Goal: Information Seeking & Learning: Learn about a topic

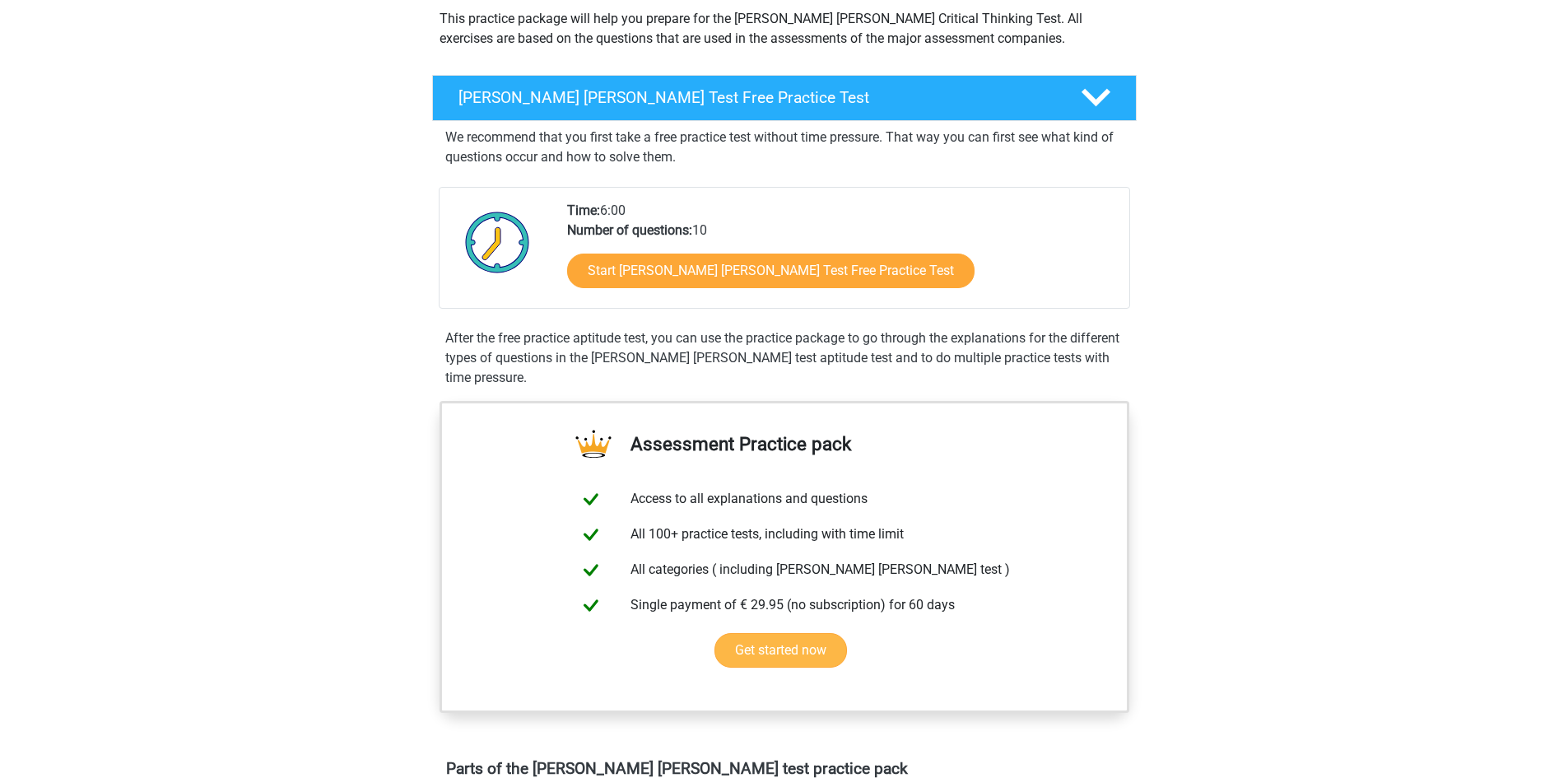
scroll to position [248, 0]
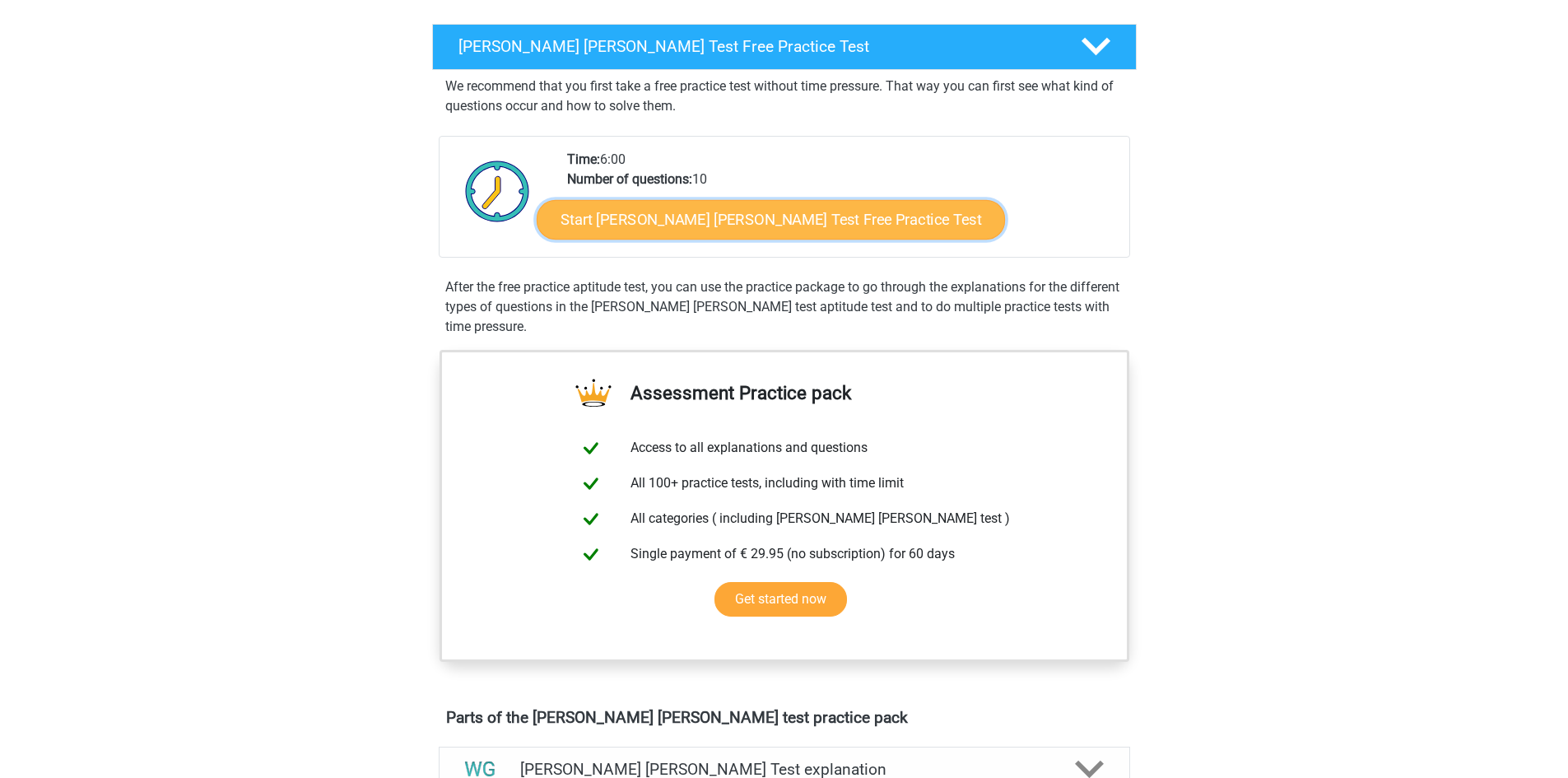
click at [759, 214] on link "Start Watson Glaser Test Free Practice Test" at bounding box center [770, 219] width 468 height 39
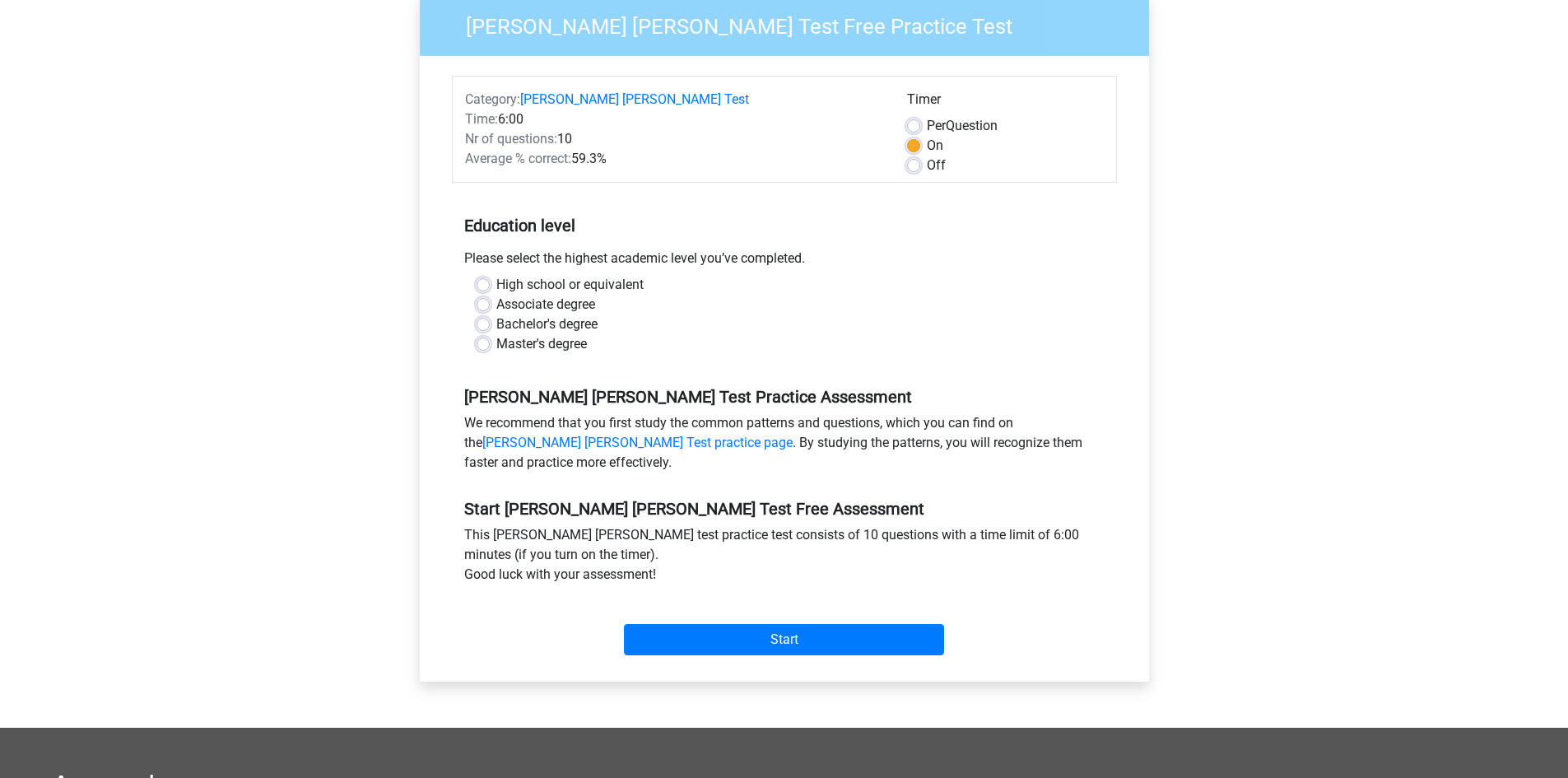
scroll to position [165, 0]
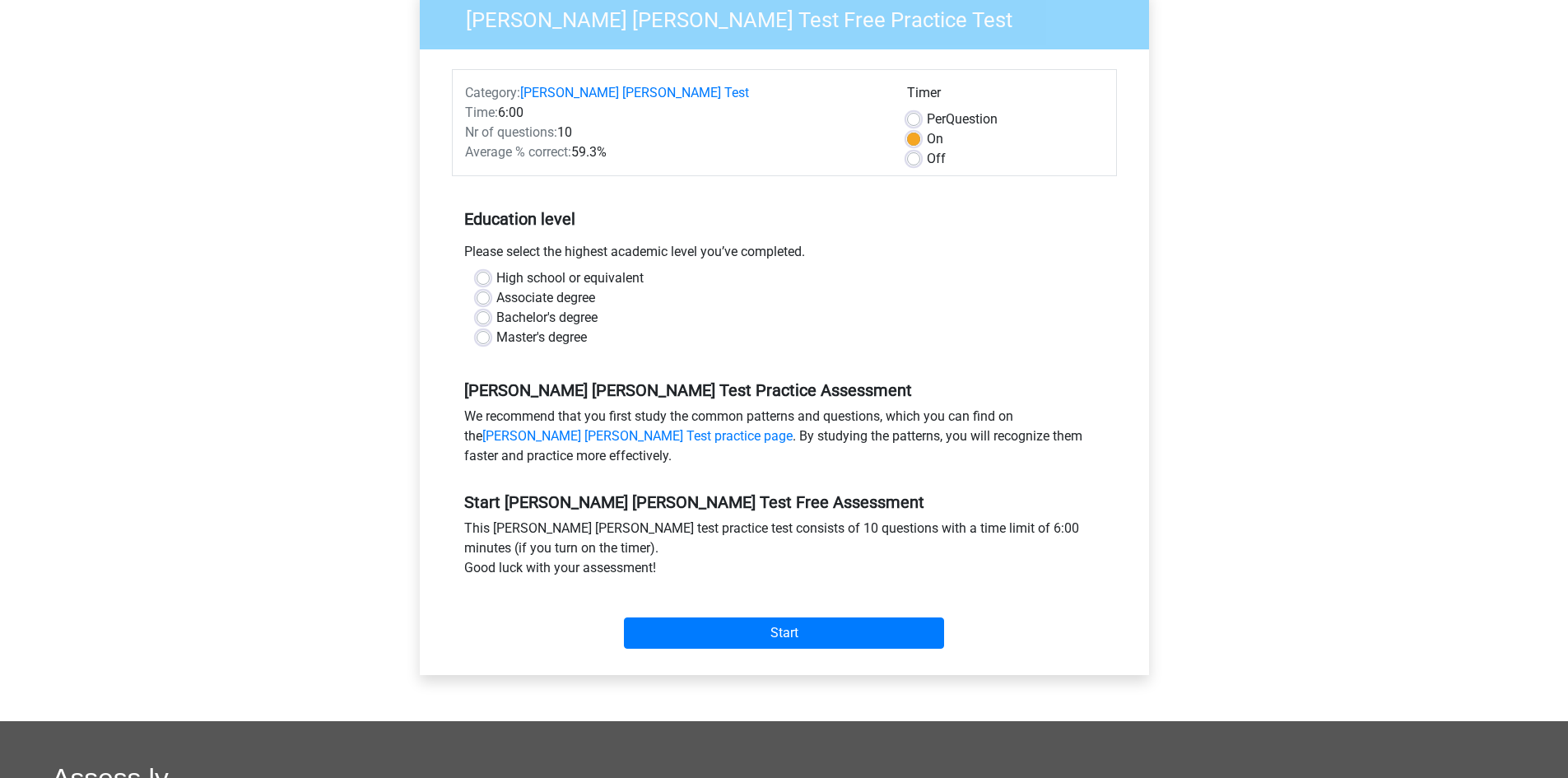
click at [497, 328] on label "Master's degree" at bounding box center [542, 338] width 91 height 20
click at [490, 328] on input "Master's degree" at bounding box center [483, 336] width 13 height 16
radio input "true"
click at [740, 618] on input "Start" at bounding box center [784, 633] width 320 height 31
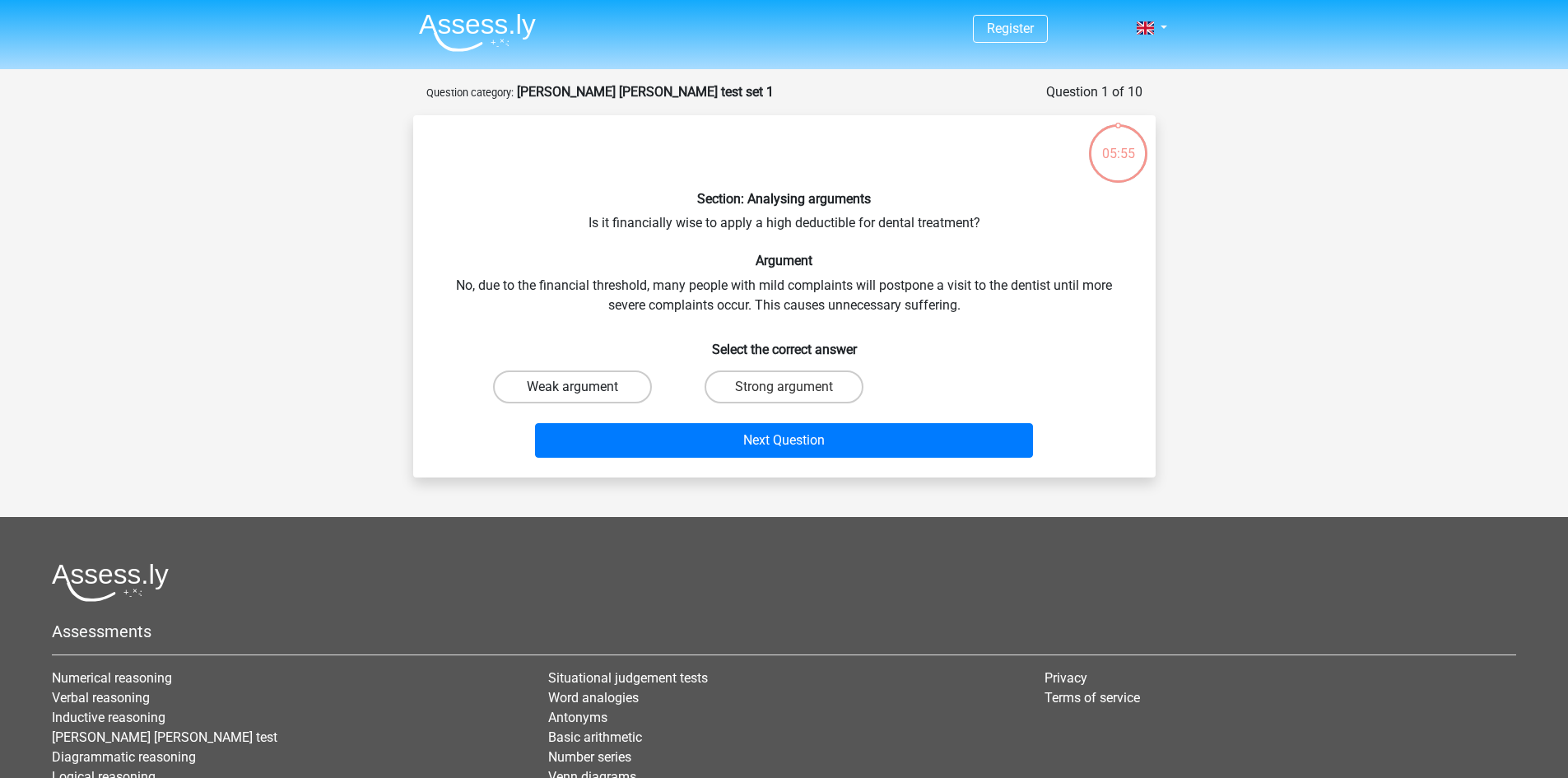
click at [612, 386] on label "Weak argument" at bounding box center [572, 387] width 159 height 33
click at [583, 387] on input "Weak argument" at bounding box center [578, 392] width 11 height 11
radio input "true"
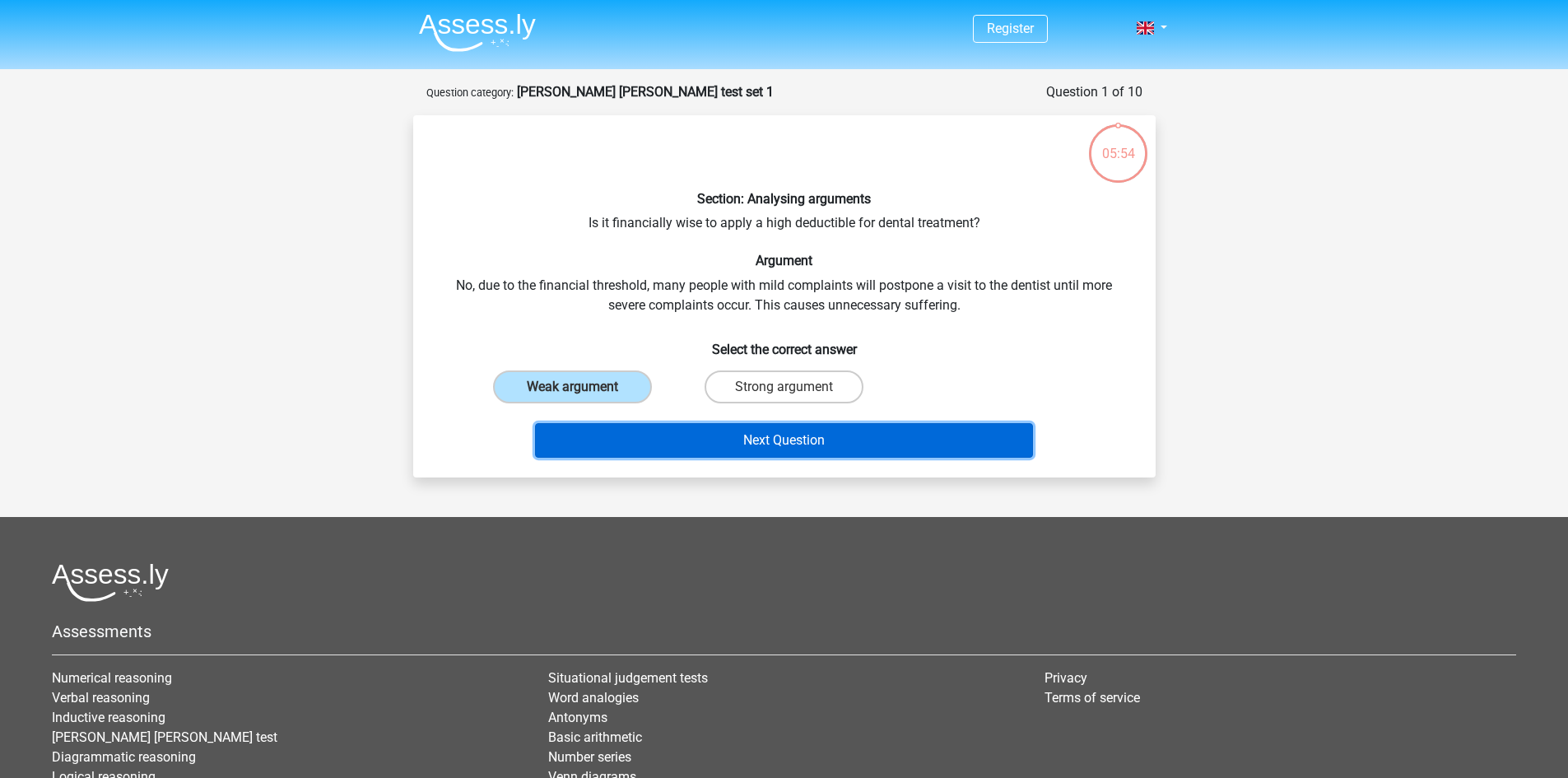
click at [641, 432] on button "Next Question" at bounding box center [784, 440] width 498 height 35
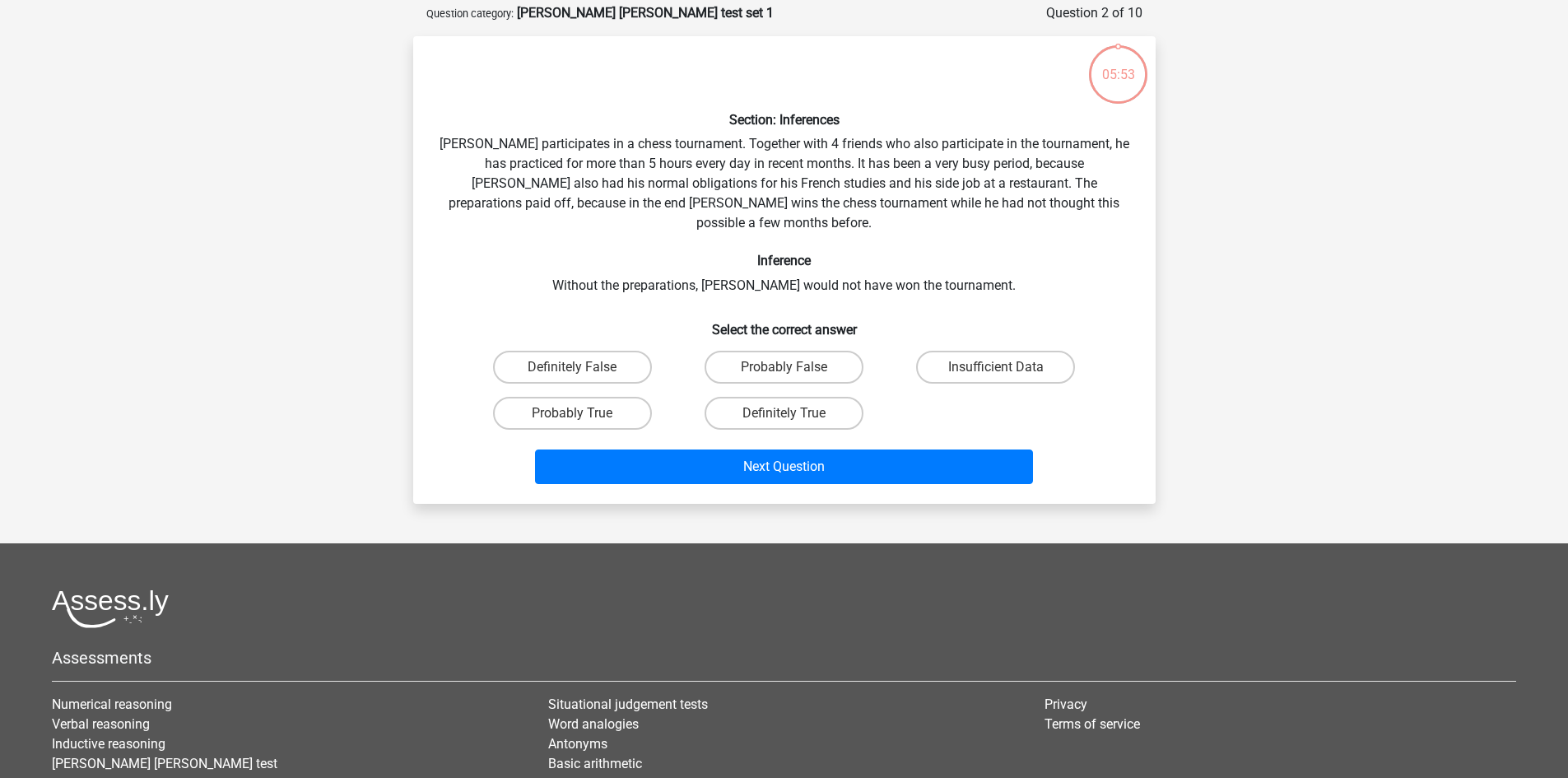
scroll to position [83, 0]
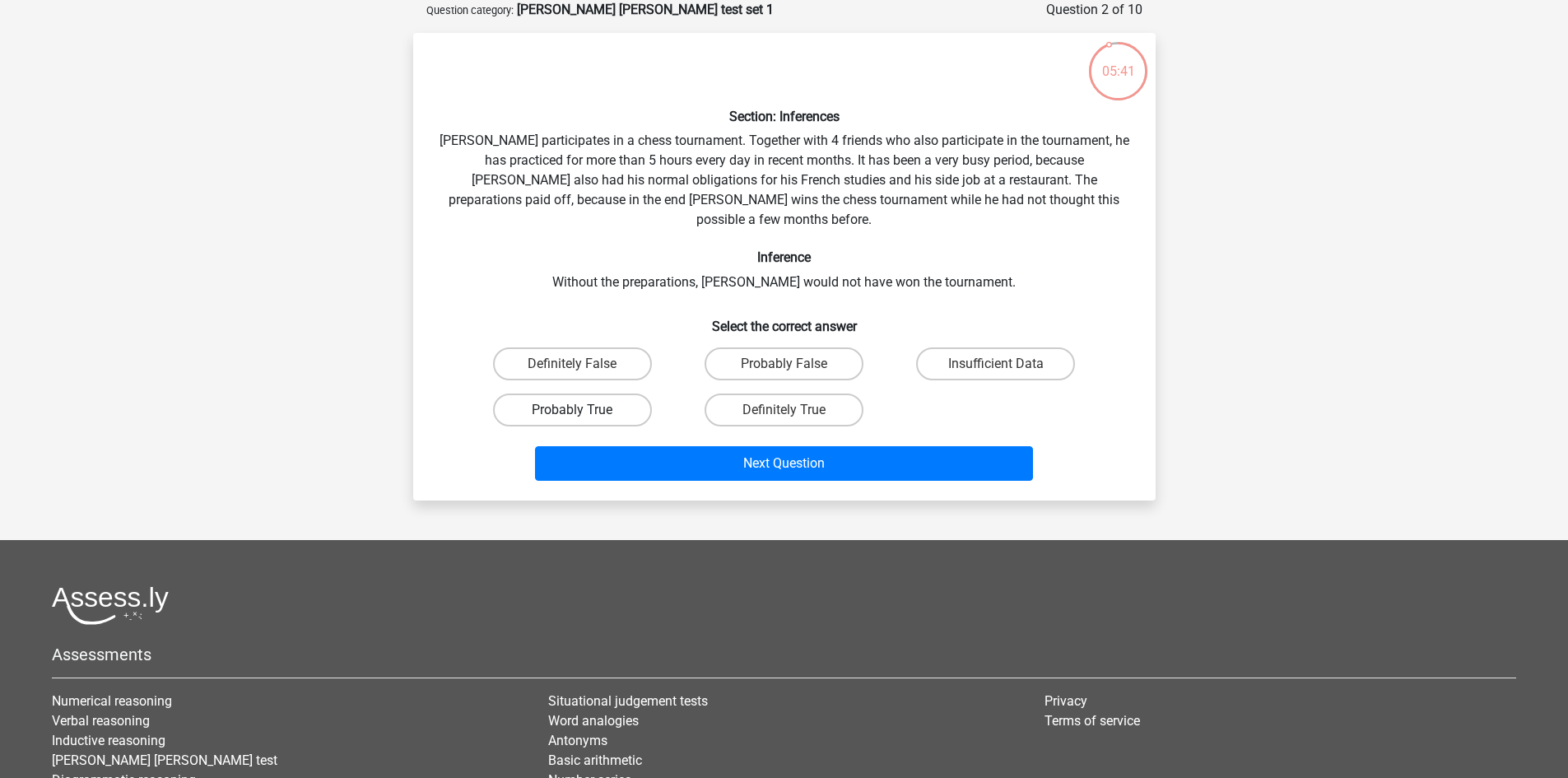
click at [593, 398] on label "Probably True" at bounding box center [572, 410] width 159 height 33
click at [583, 410] on input "Probably True" at bounding box center [578, 416] width 11 height 11
radio input "true"
click at [646, 461] on div "Next Question" at bounding box center [784, 467] width 636 height 41
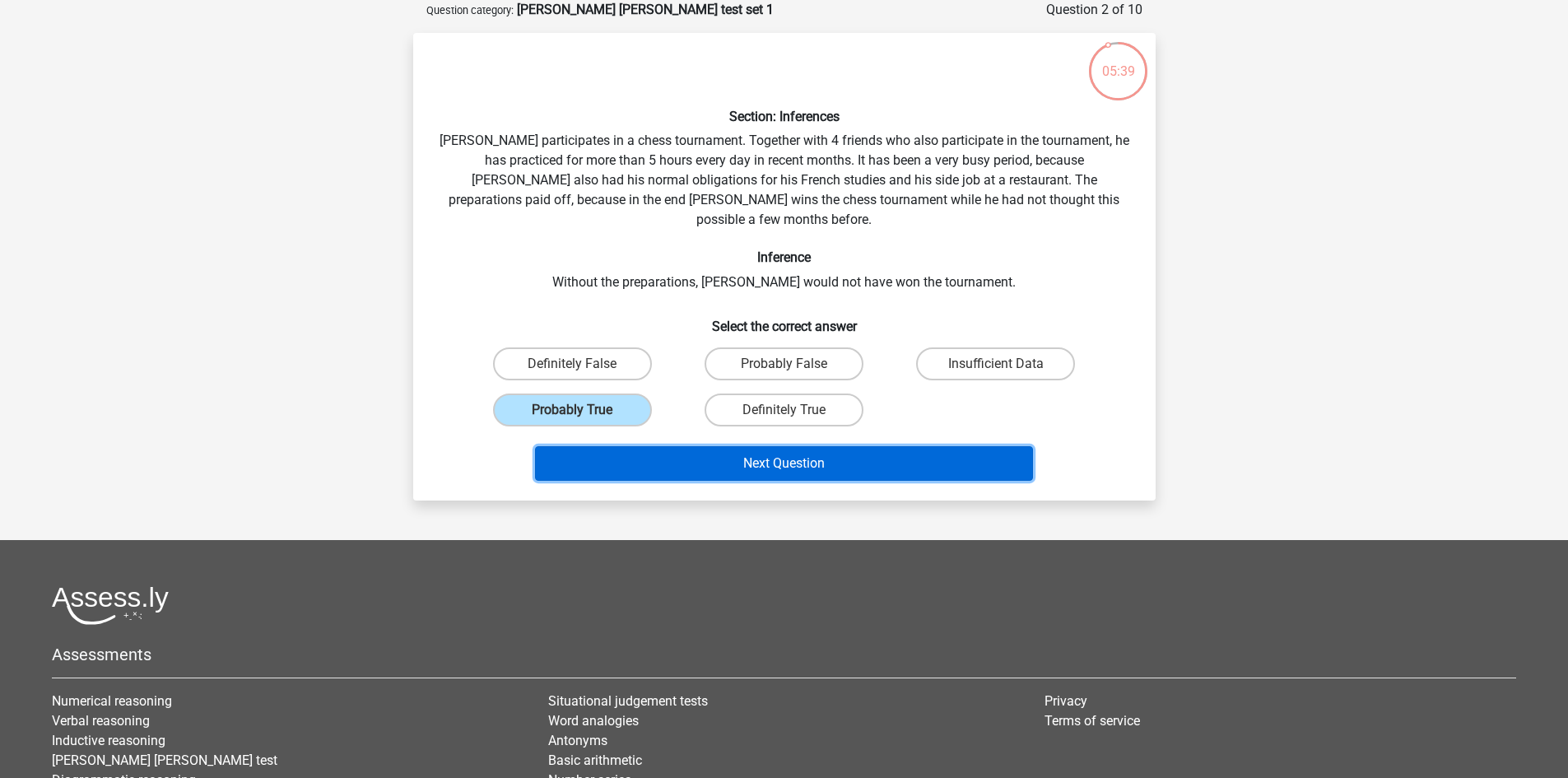
click at [649, 447] on button "Next Question" at bounding box center [784, 464] width 498 height 35
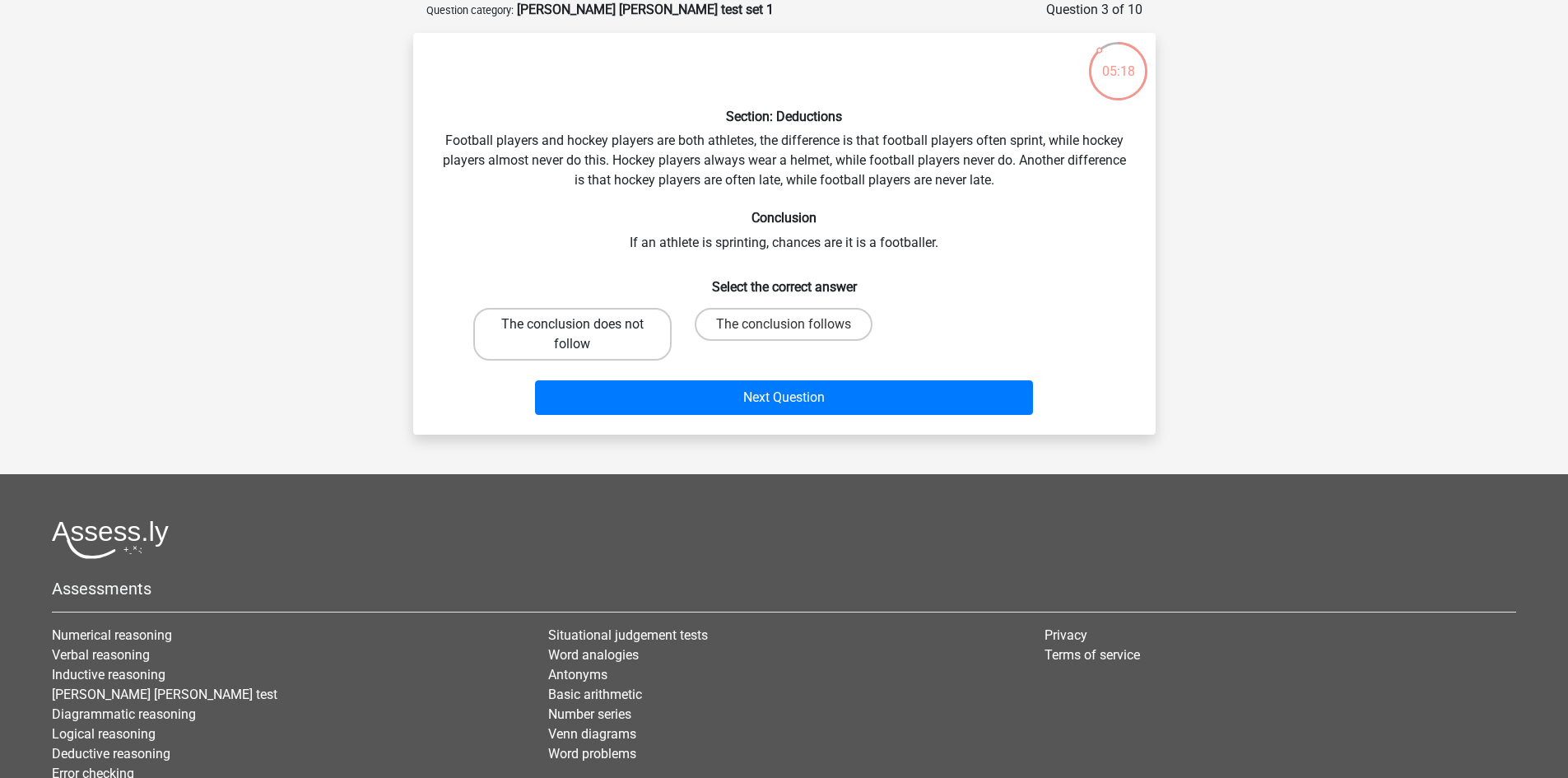
click at [594, 330] on label "The conclusion does not follow" at bounding box center [572, 335] width 198 height 53
click at [583, 330] on input "The conclusion does not follow" at bounding box center [578, 330] width 11 height 11
radio input "true"
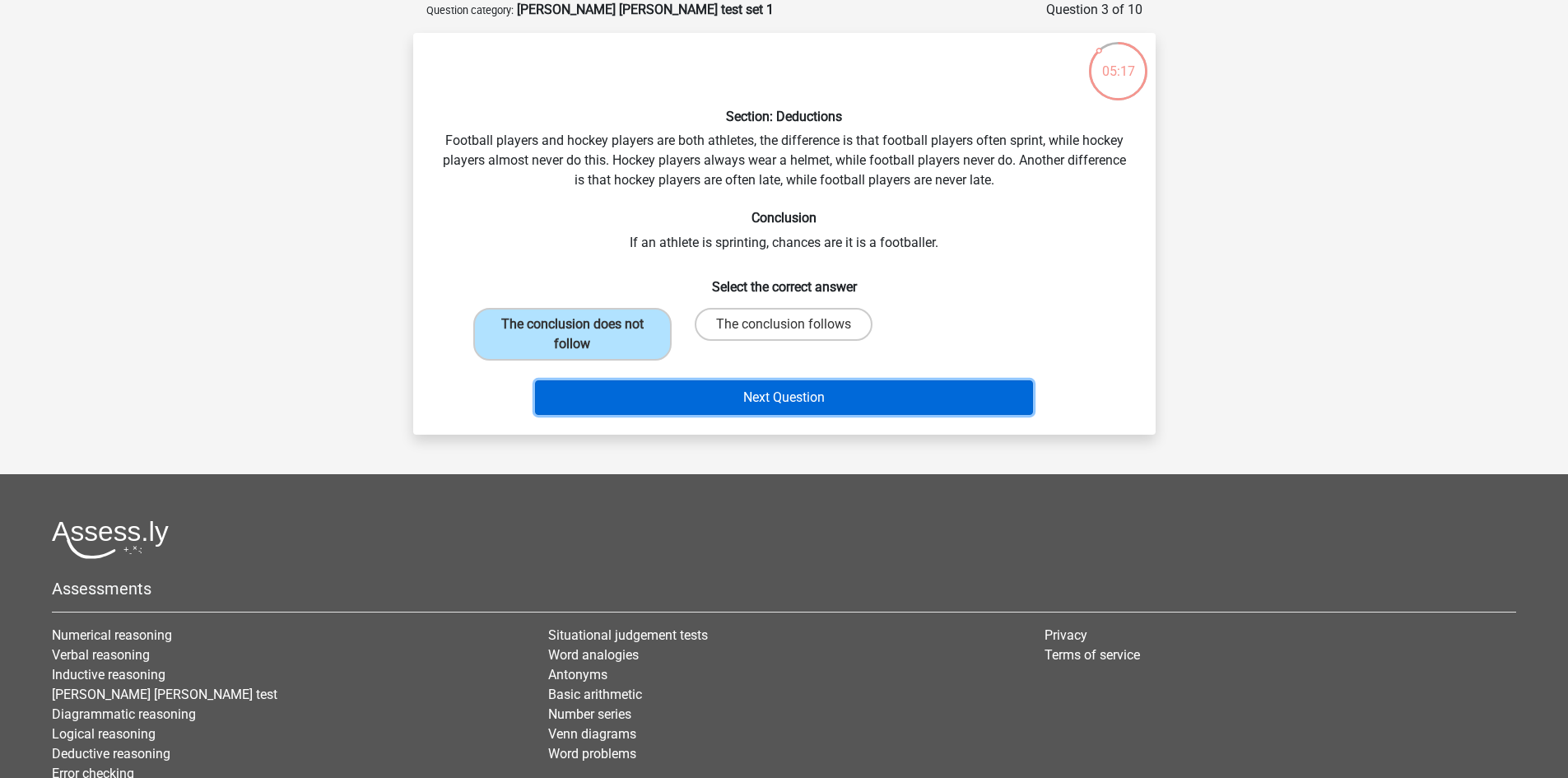
click at [676, 401] on button "Next Question" at bounding box center [784, 398] width 498 height 35
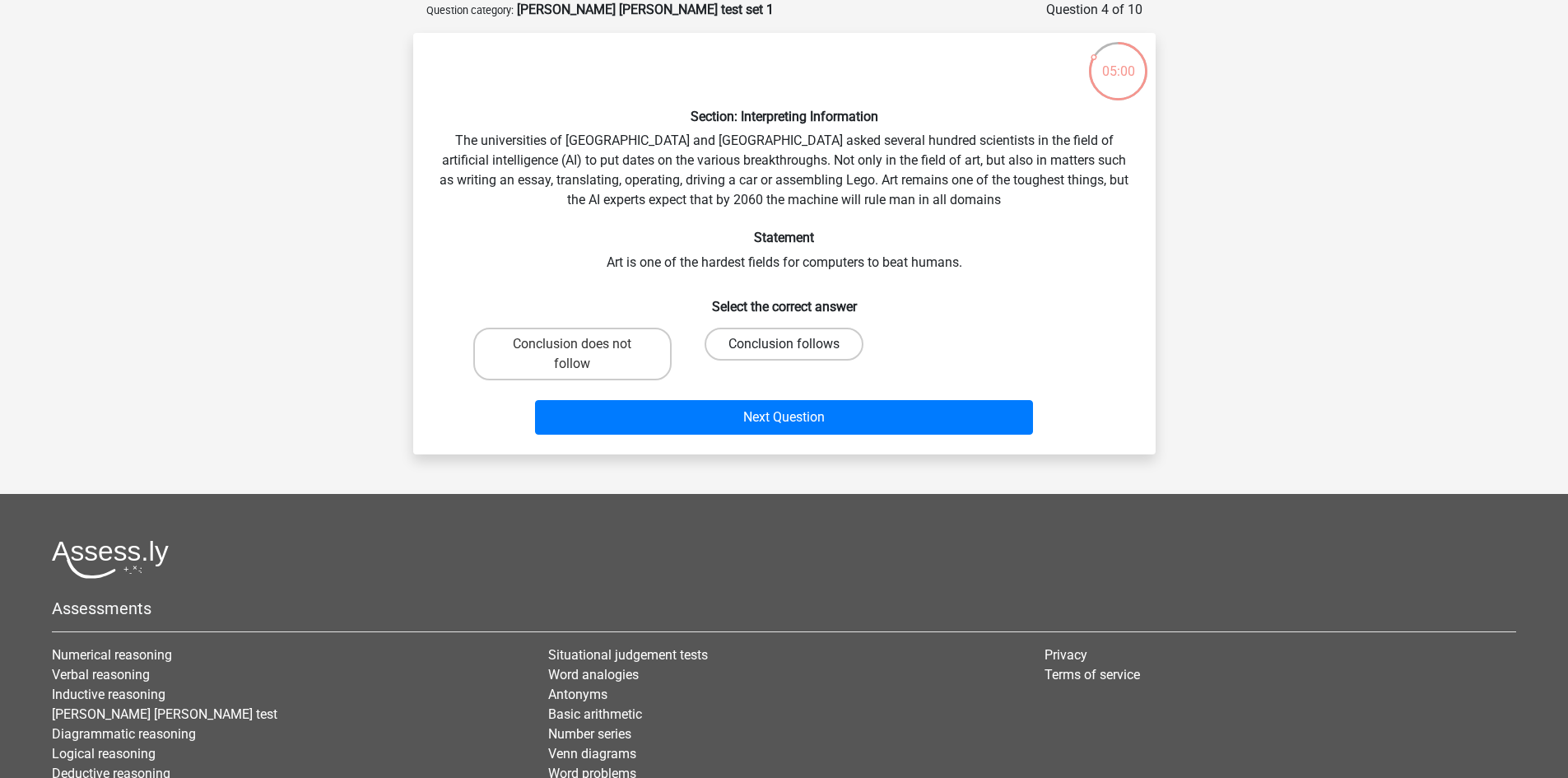
click at [832, 338] on label "Conclusion follows" at bounding box center [784, 344] width 159 height 33
click at [794, 344] on input "Conclusion follows" at bounding box center [789, 349] width 11 height 11
radio input "true"
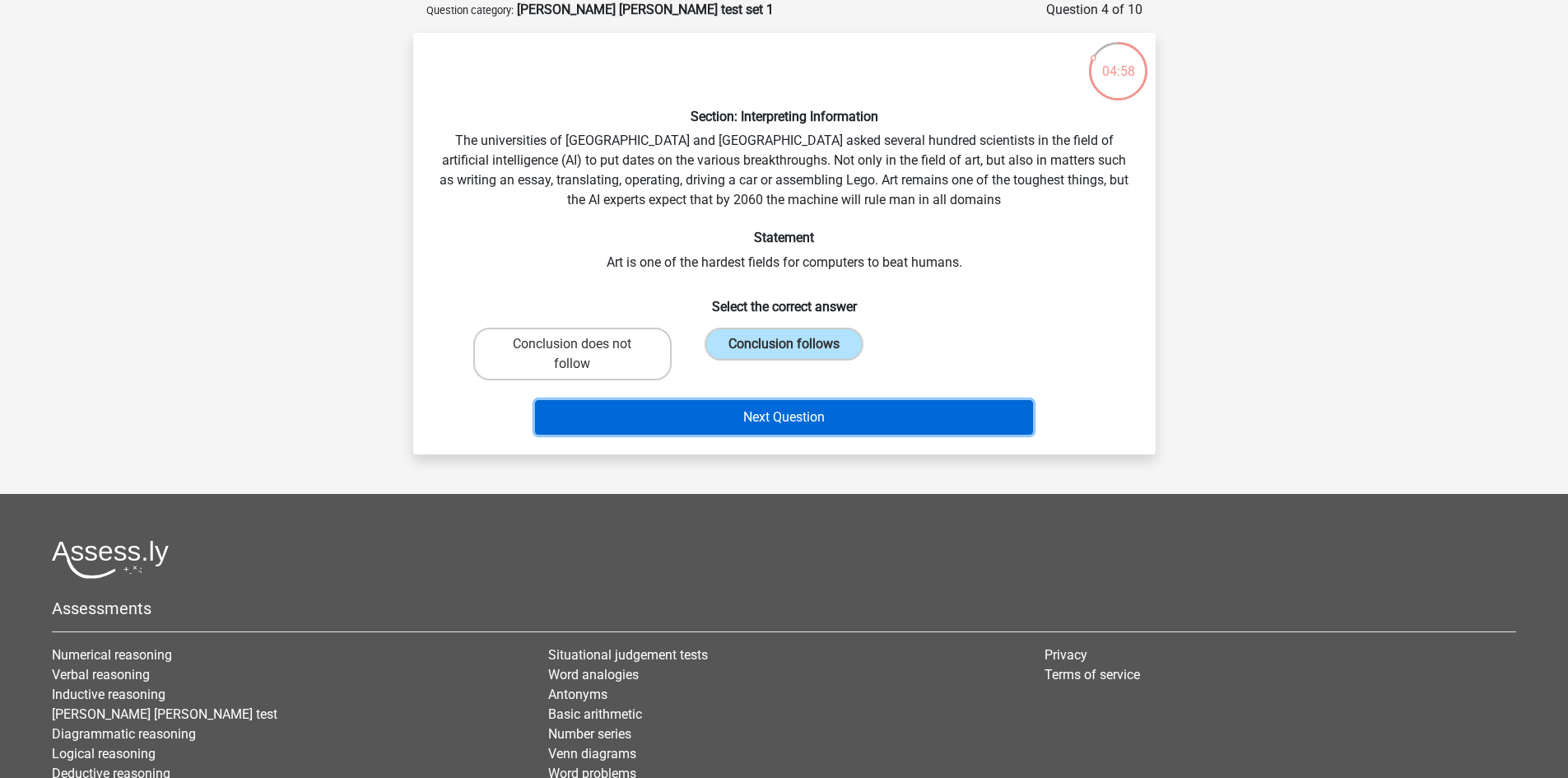
click at [888, 418] on button "Next Question" at bounding box center [784, 418] width 498 height 35
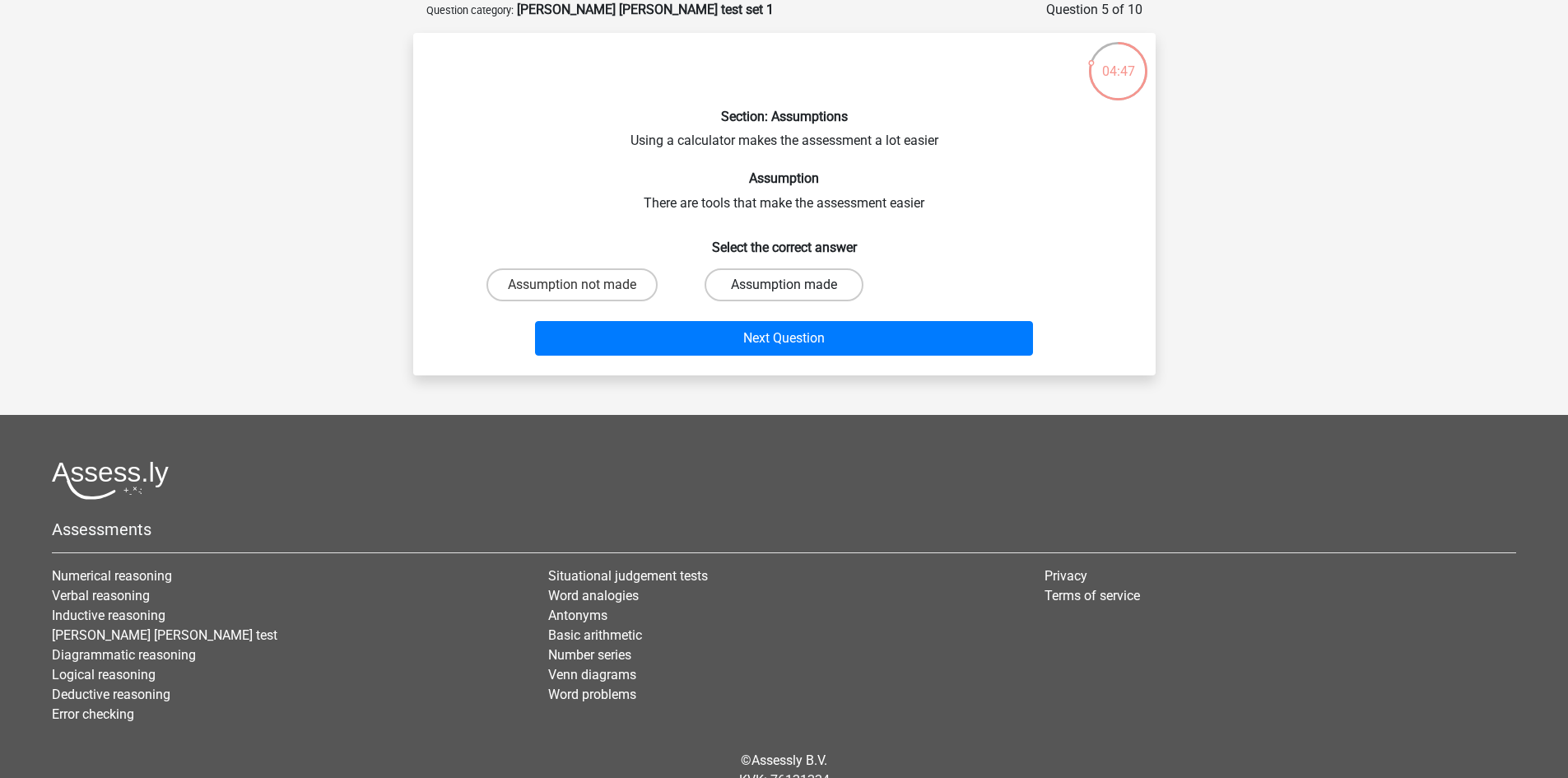
click at [729, 297] on label "Assumption made" at bounding box center [784, 285] width 159 height 33
click at [784, 296] on input "Assumption made" at bounding box center [789, 290] width 11 height 11
radio input "true"
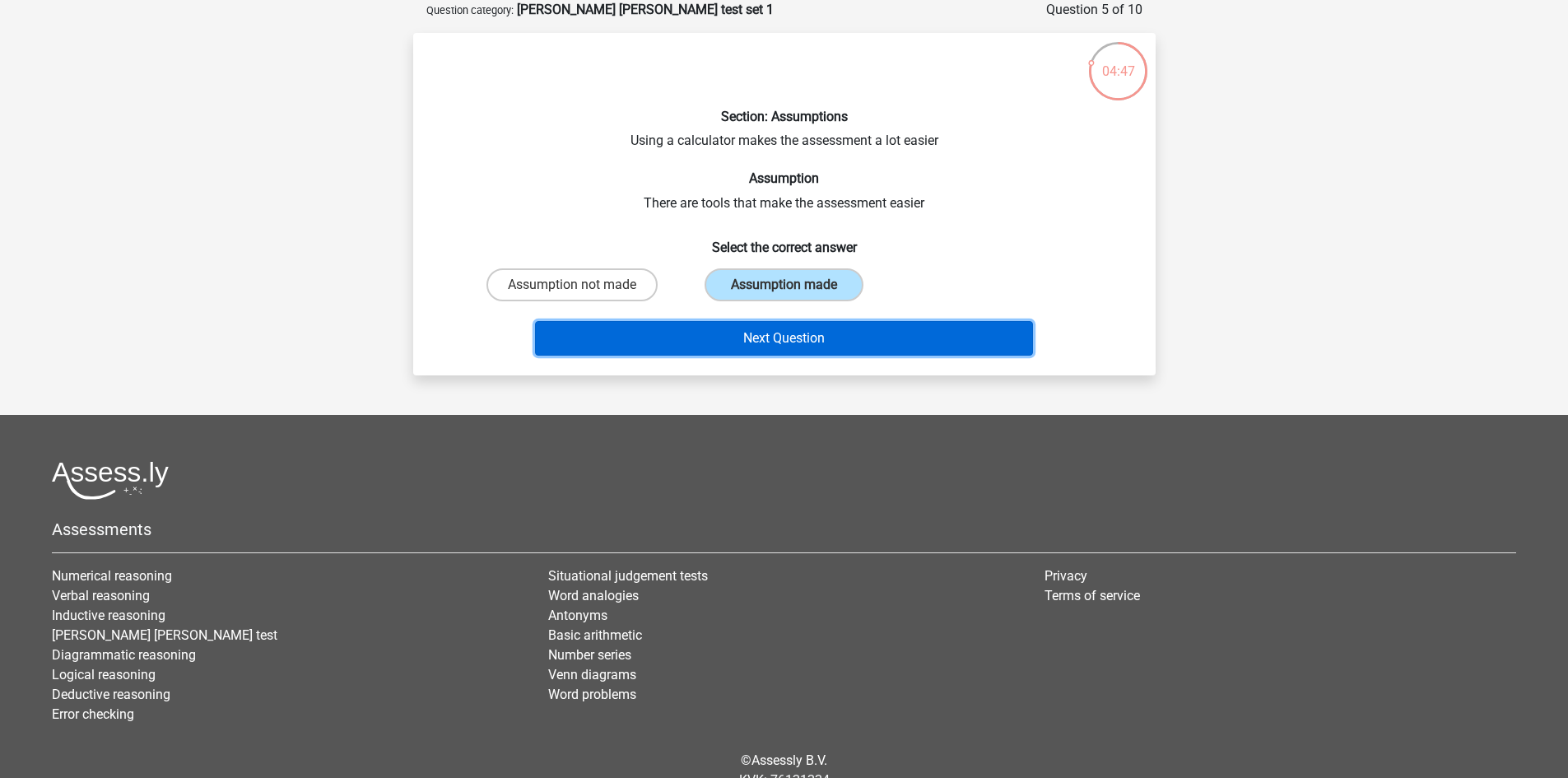
click at [739, 329] on button "Next Question" at bounding box center [784, 338] width 498 height 35
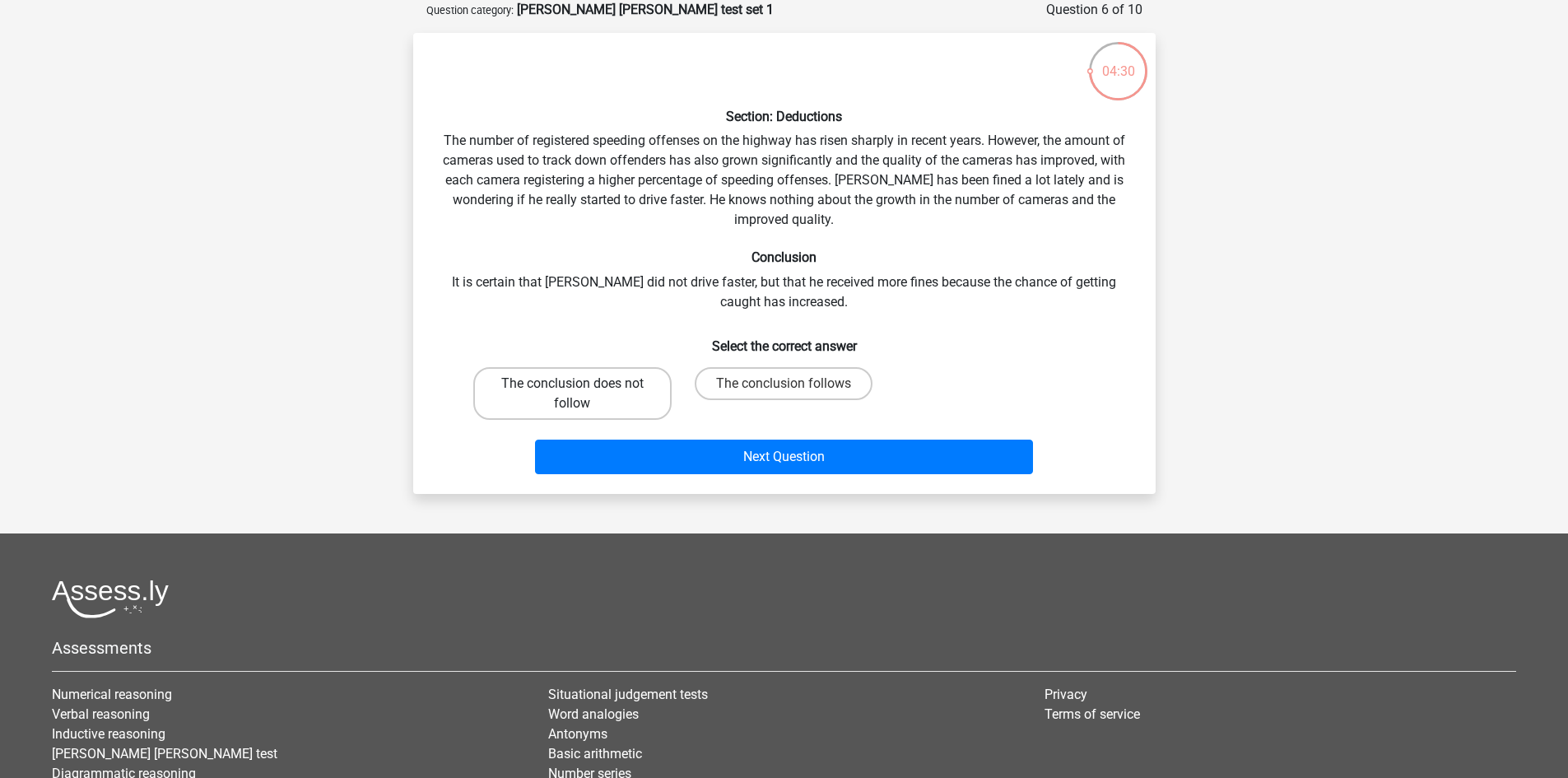
click at [608, 389] on label "The conclusion does not follow" at bounding box center [572, 394] width 198 height 53
click at [583, 389] on input "The conclusion does not follow" at bounding box center [578, 389] width 11 height 11
radio input "true"
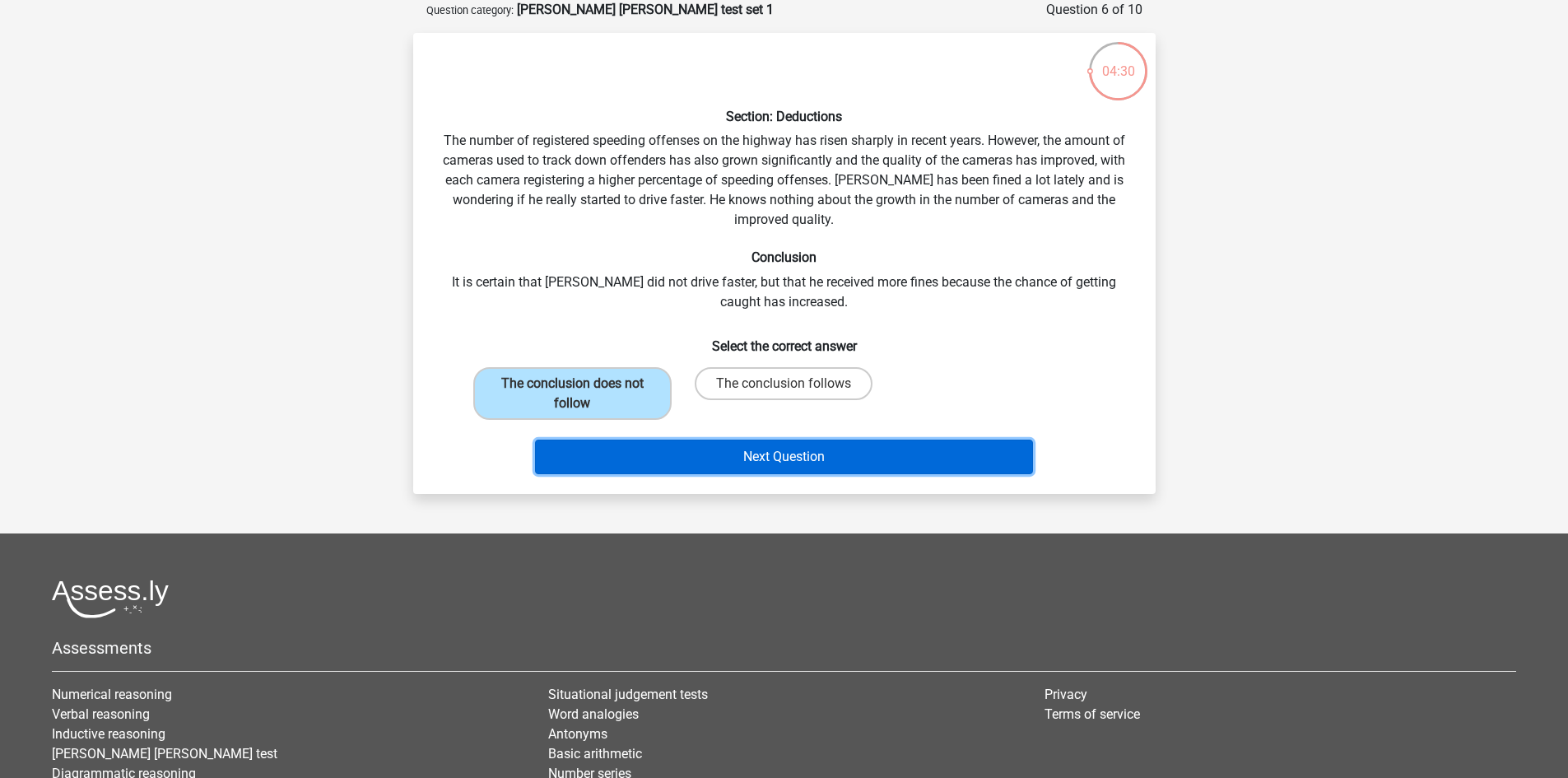
click at [708, 463] on button "Next Question" at bounding box center [784, 457] width 498 height 35
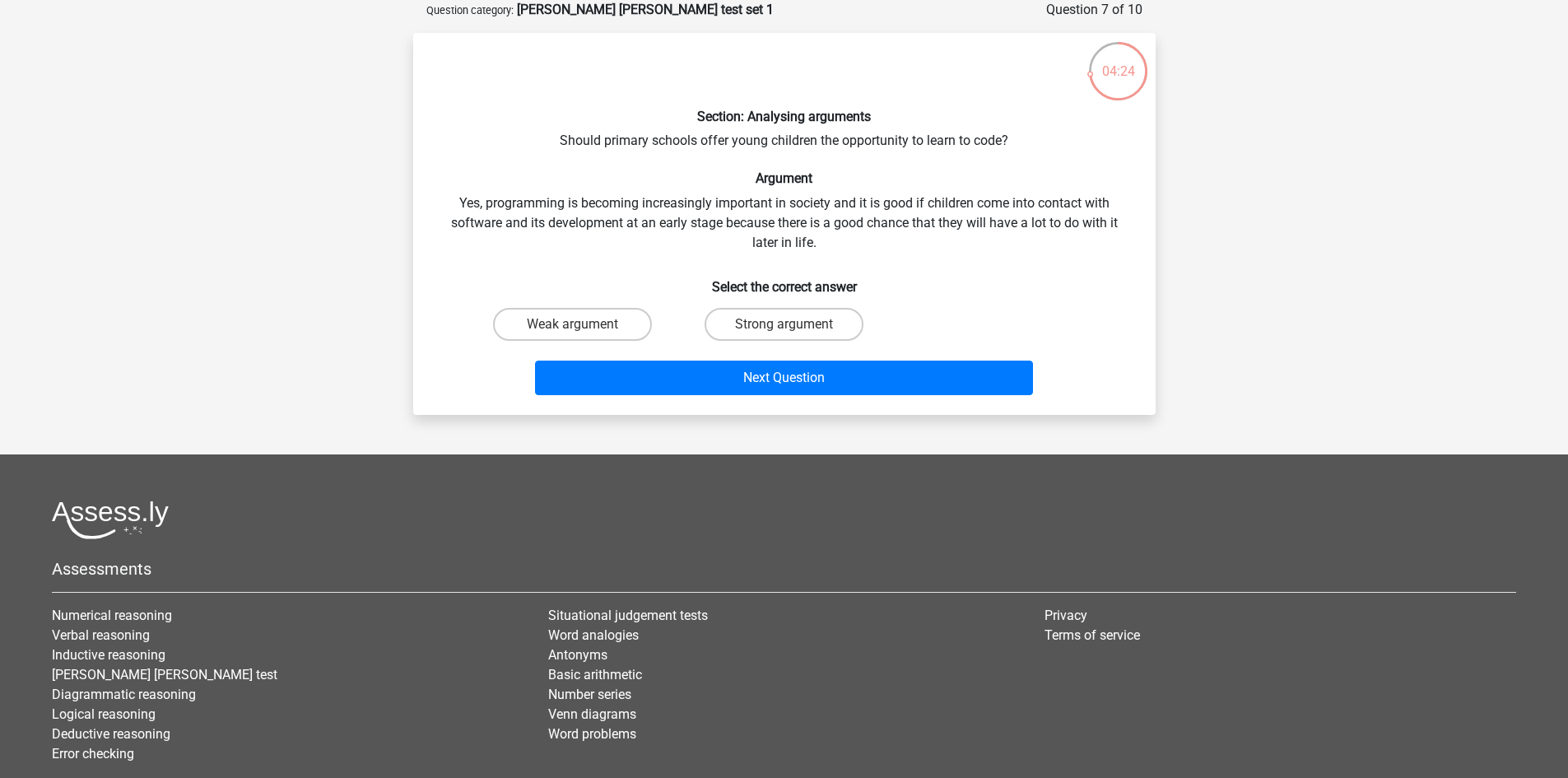
click at [582, 325] on input "Weak argument" at bounding box center [578, 330] width 11 height 11
radio input "true"
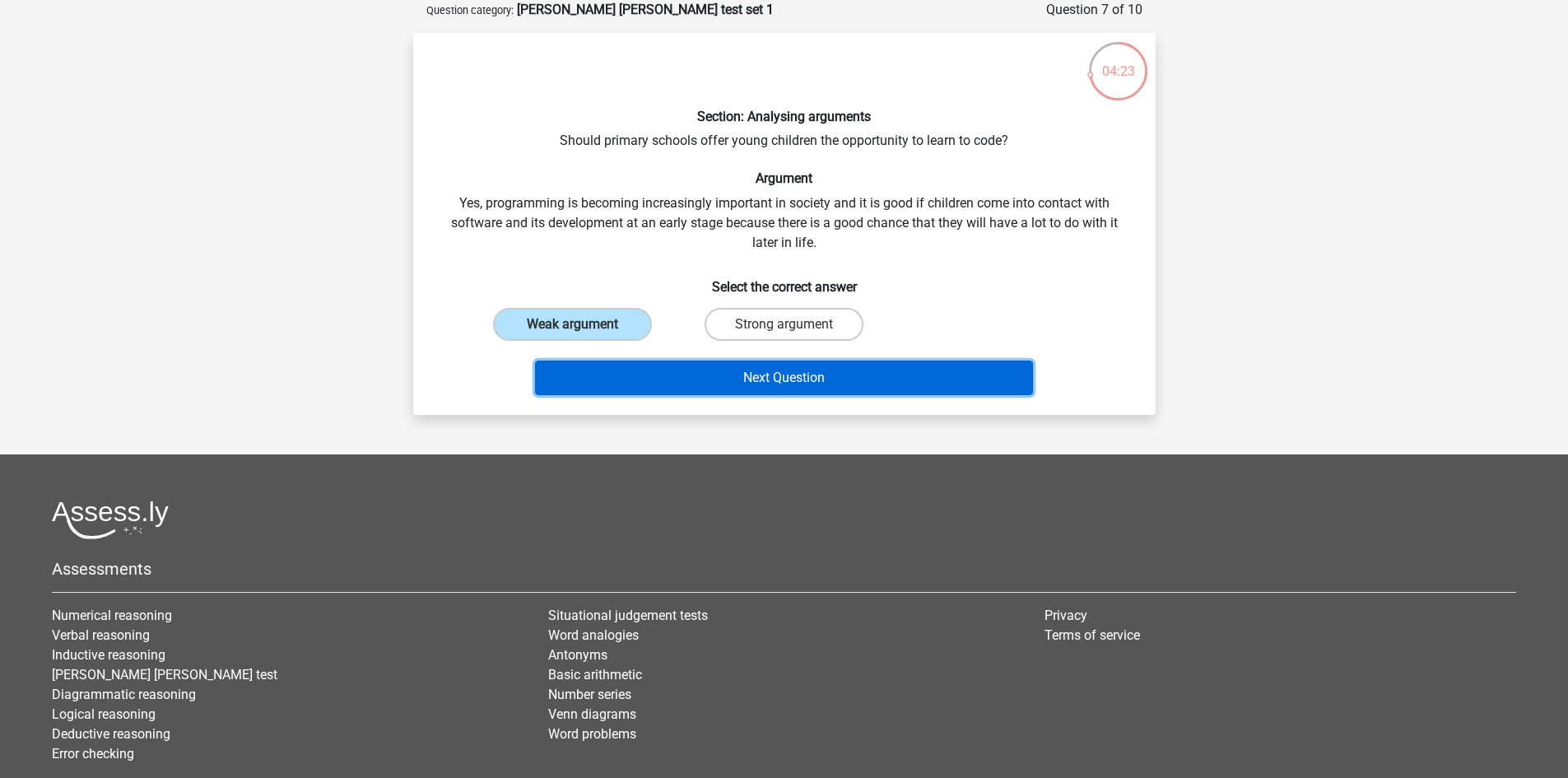
click at [675, 369] on button "Next Question" at bounding box center [784, 378] width 498 height 35
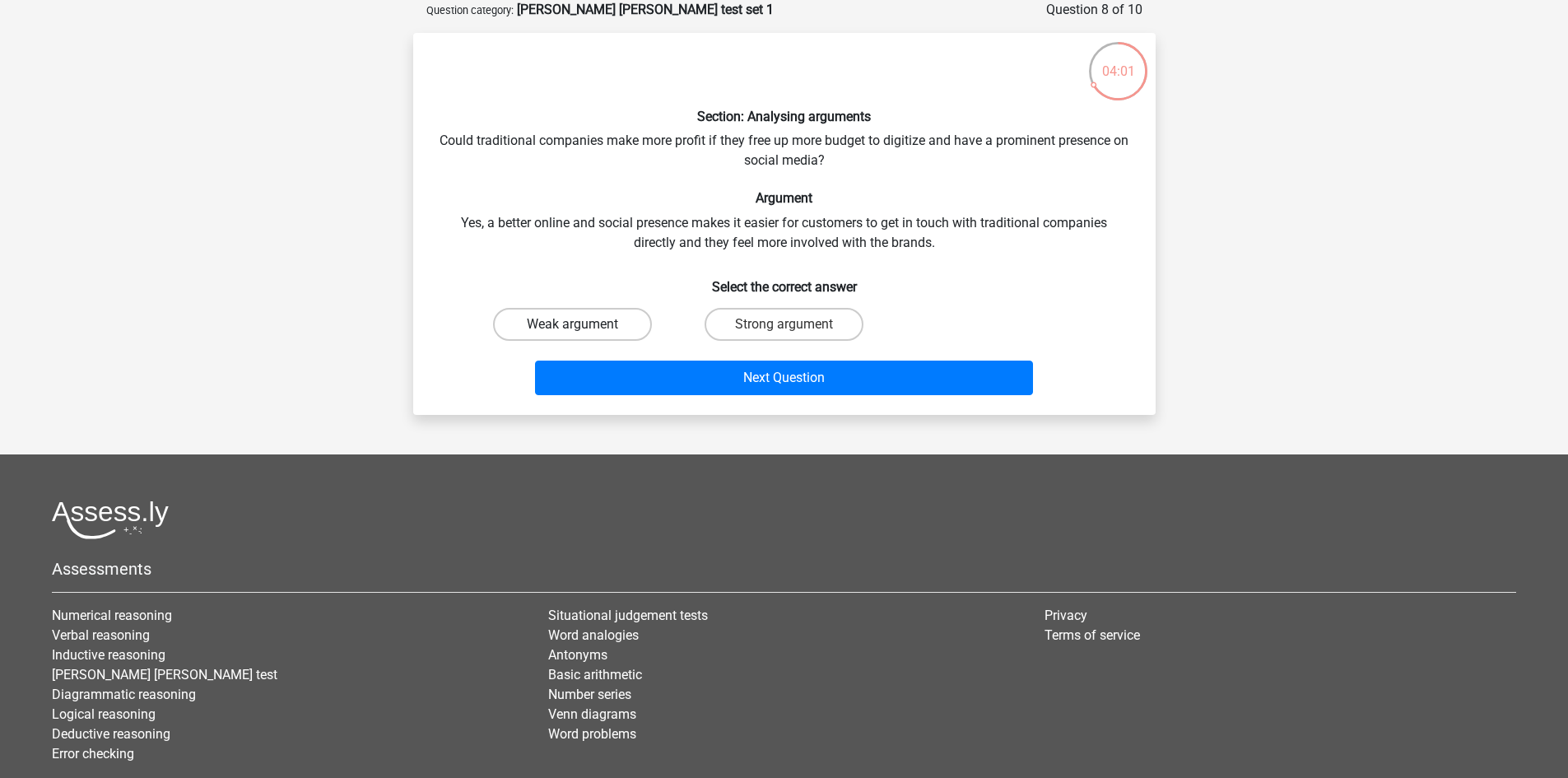
click at [588, 328] on label "Weak argument" at bounding box center [572, 325] width 159 height 33
click at [583, 328] on input "Weak argument" at bounding box center [578, 330] width 11 height 11
radio input "true"
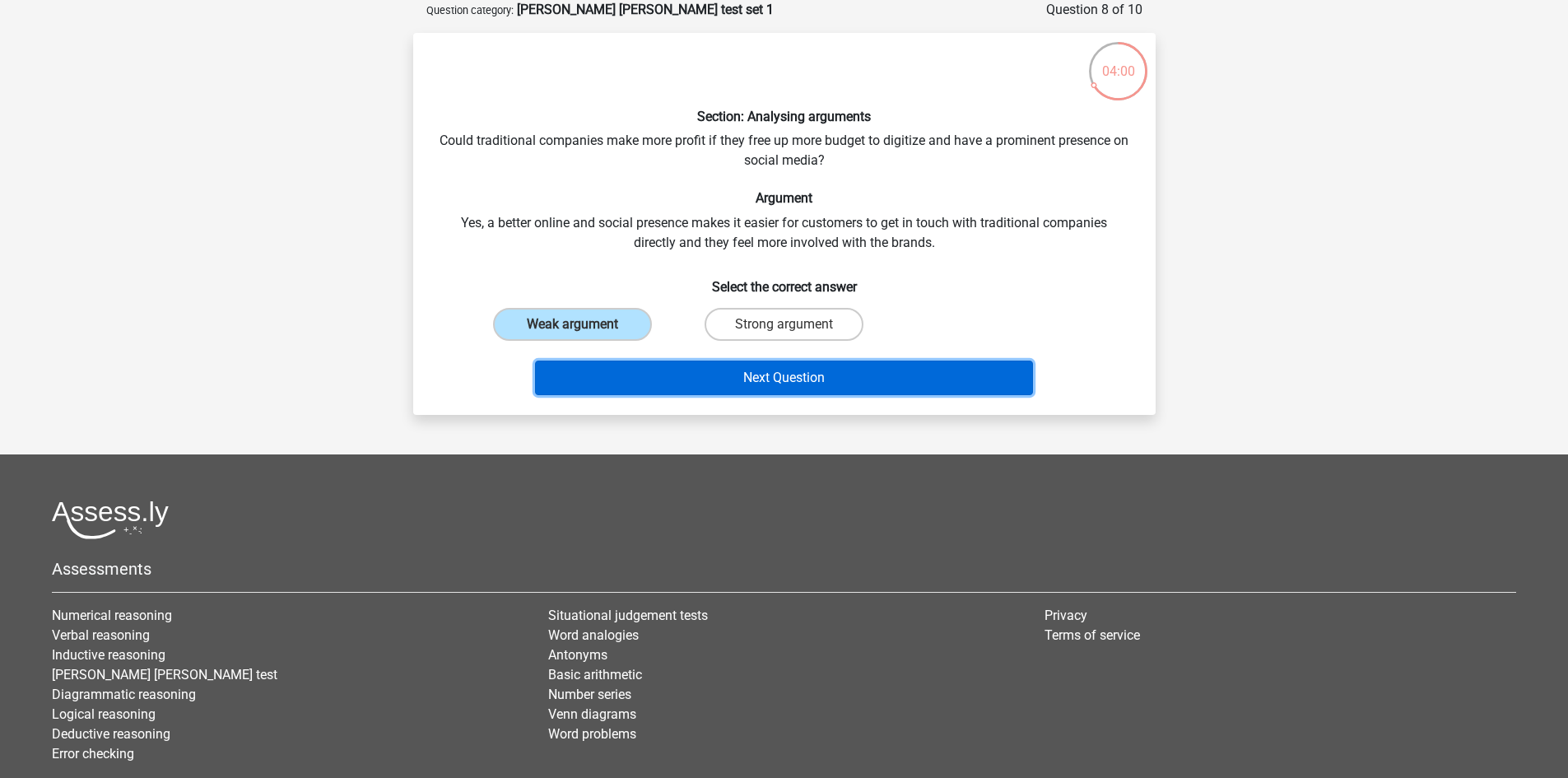
click at [617, 378] on button "Next Question" at bounding box center [784, 378] width 498 height 35
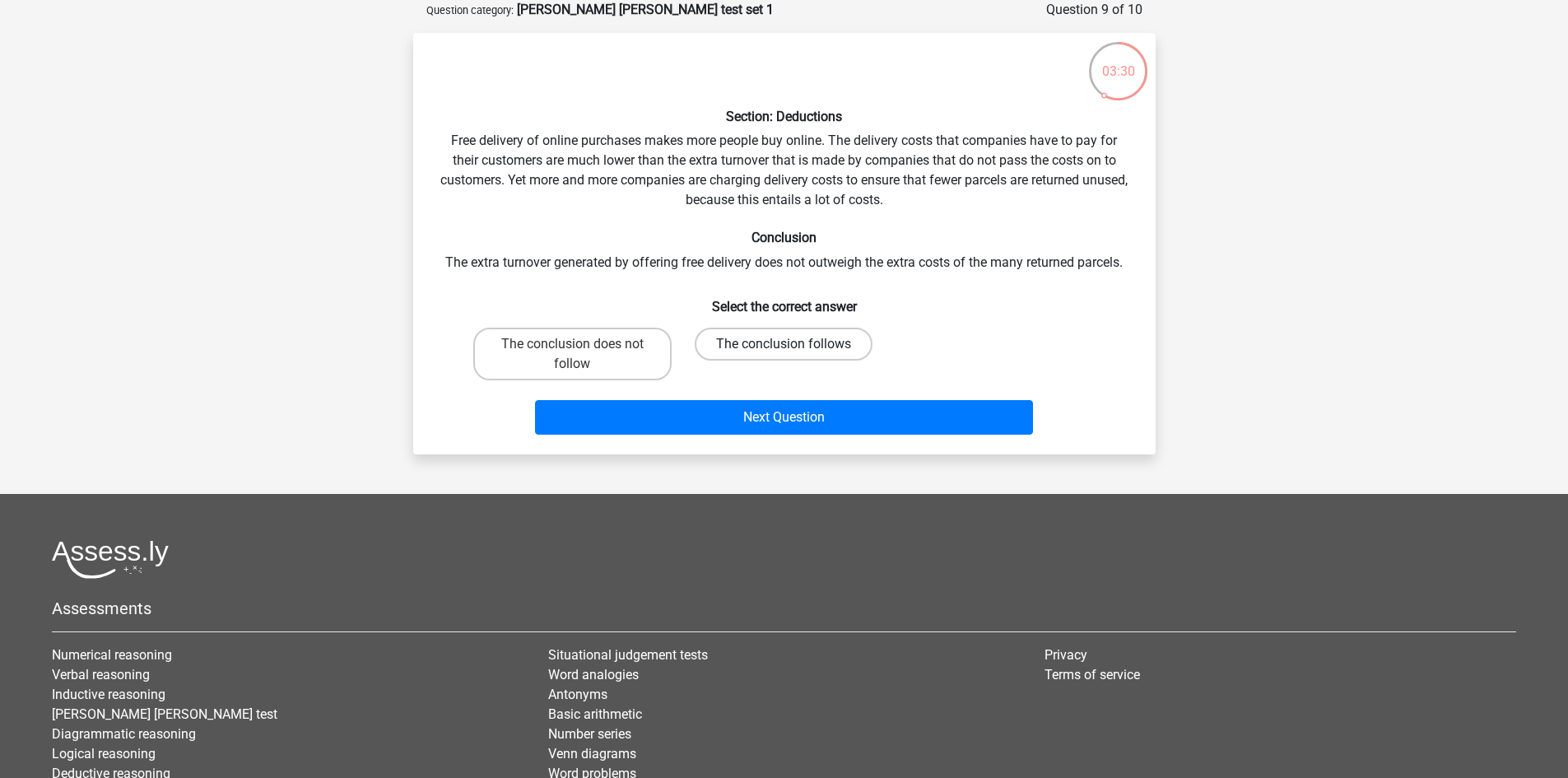
click at [718, 339] on label "The conclusion follows" at bounding box center [783, 344] width 177 height 33
click at [784, 344] on input "The conclusion follows" at bounding box center [789, 349] width 11 height 11
radio input "true"
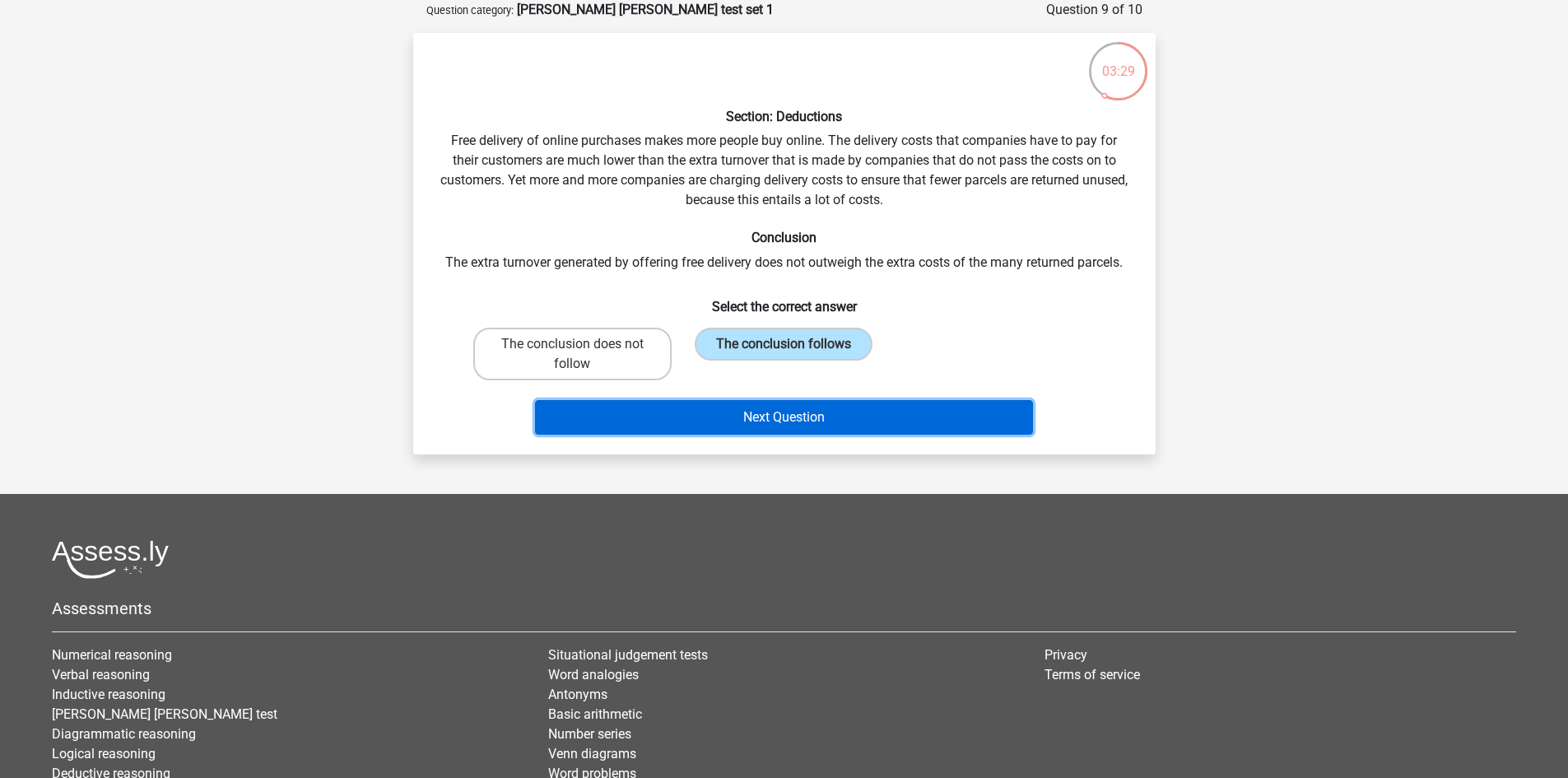
click at [731, 419] on button "Next Question" at bounding box center [784, 418] width 498 height 35
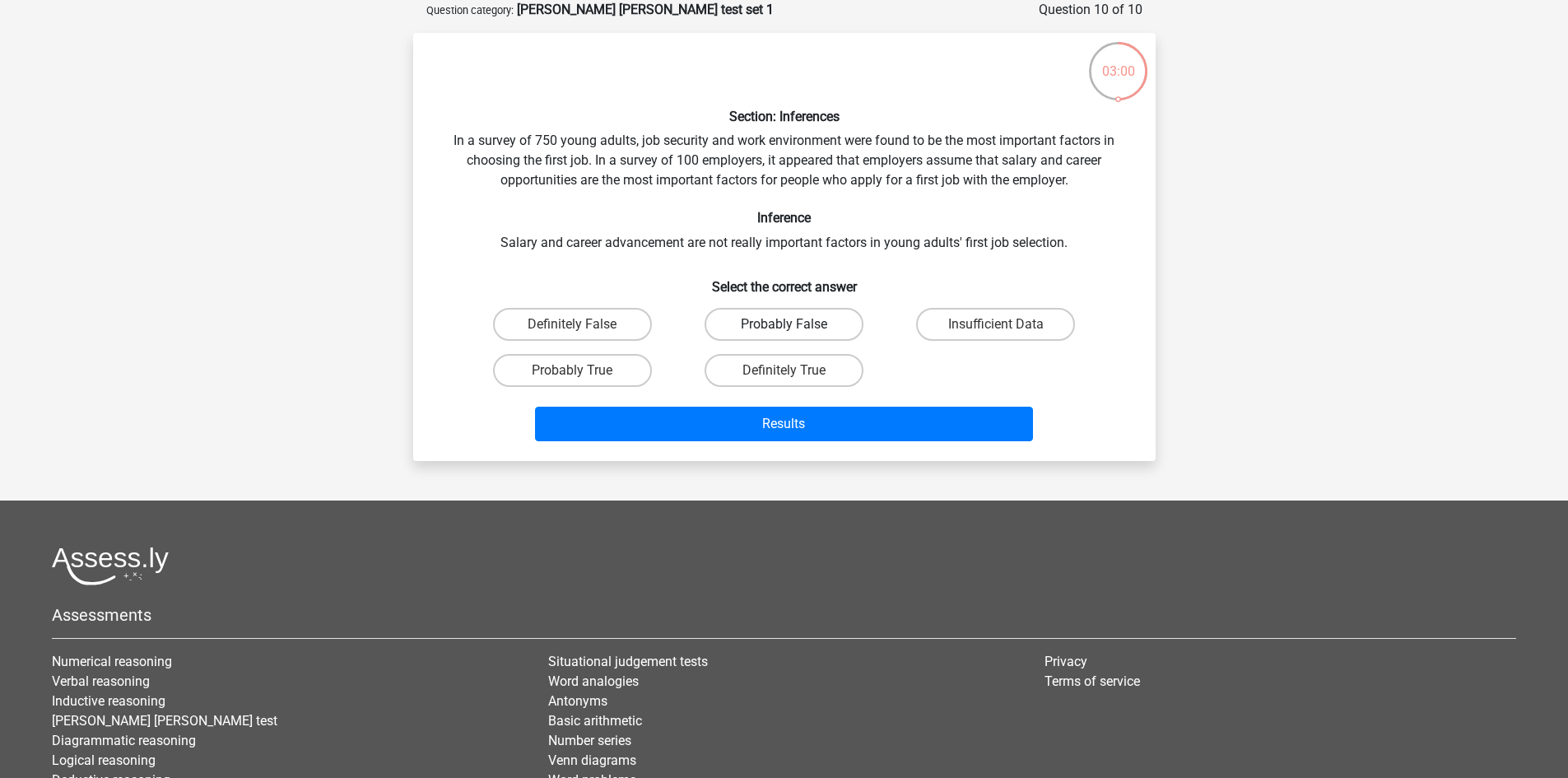
click at [760, 323] on label "Probably False" at bounding box center [784, 325] width 159 height 33
click at [784, 325] on input "Probably False" at bounding box center [789, 330] width 11 height 11
radio input "true"
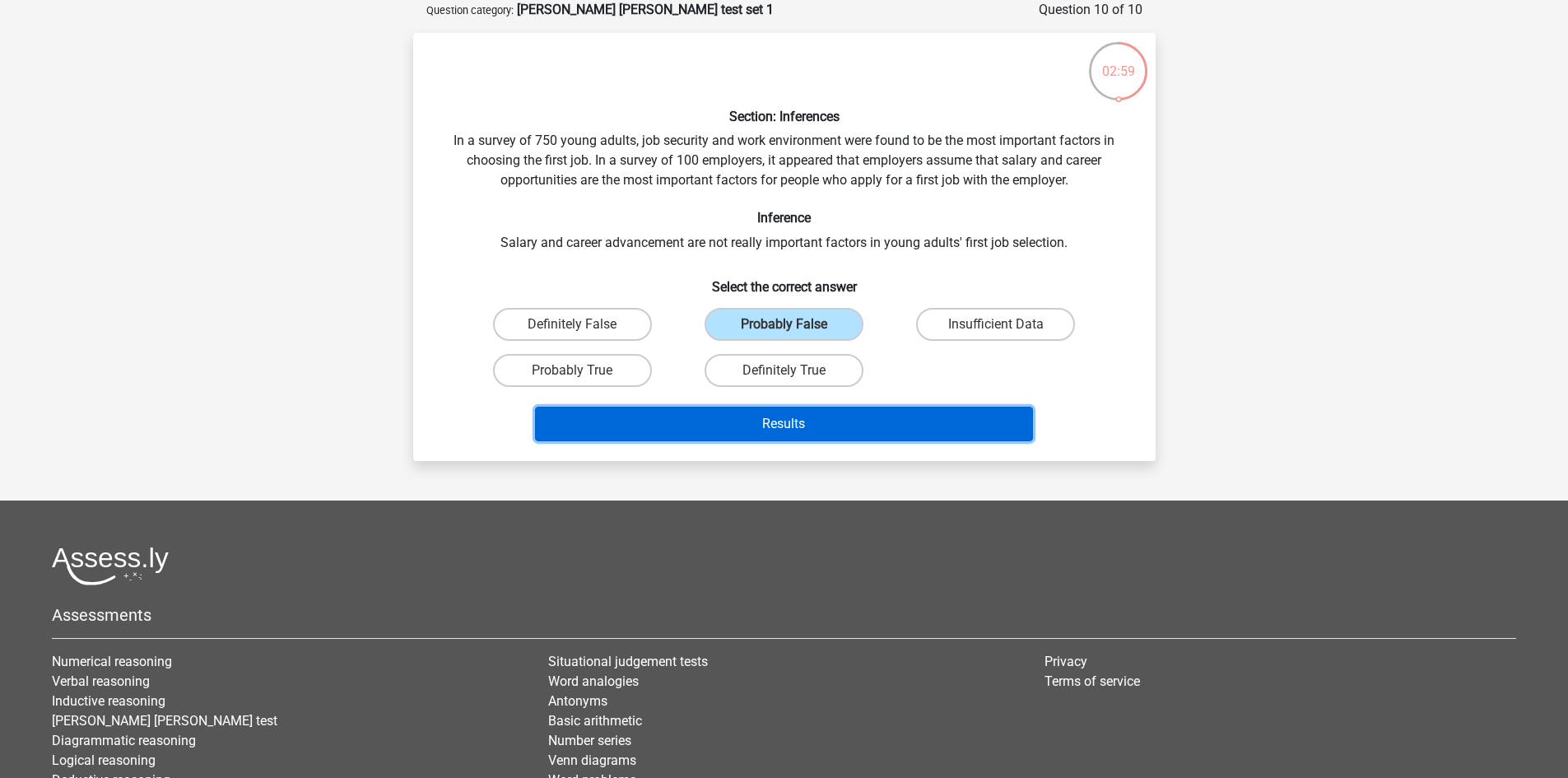
click at [794, 436] on button "Results" at bounding box center [784, 424] width 498 height 35
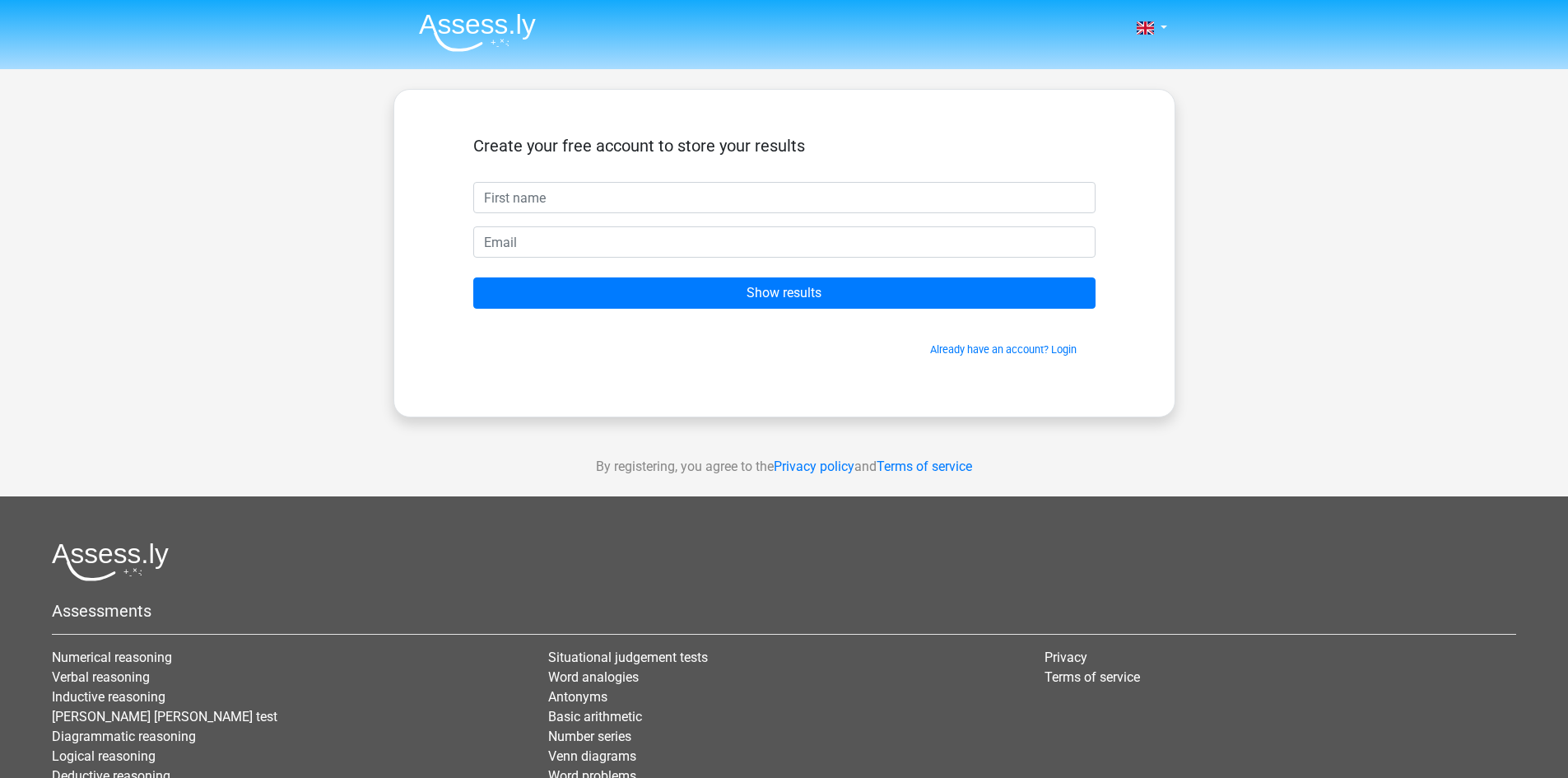
click at [618, 209] on input "text" at bounding box center [784, 197] width 622 height 31
type input "tony"
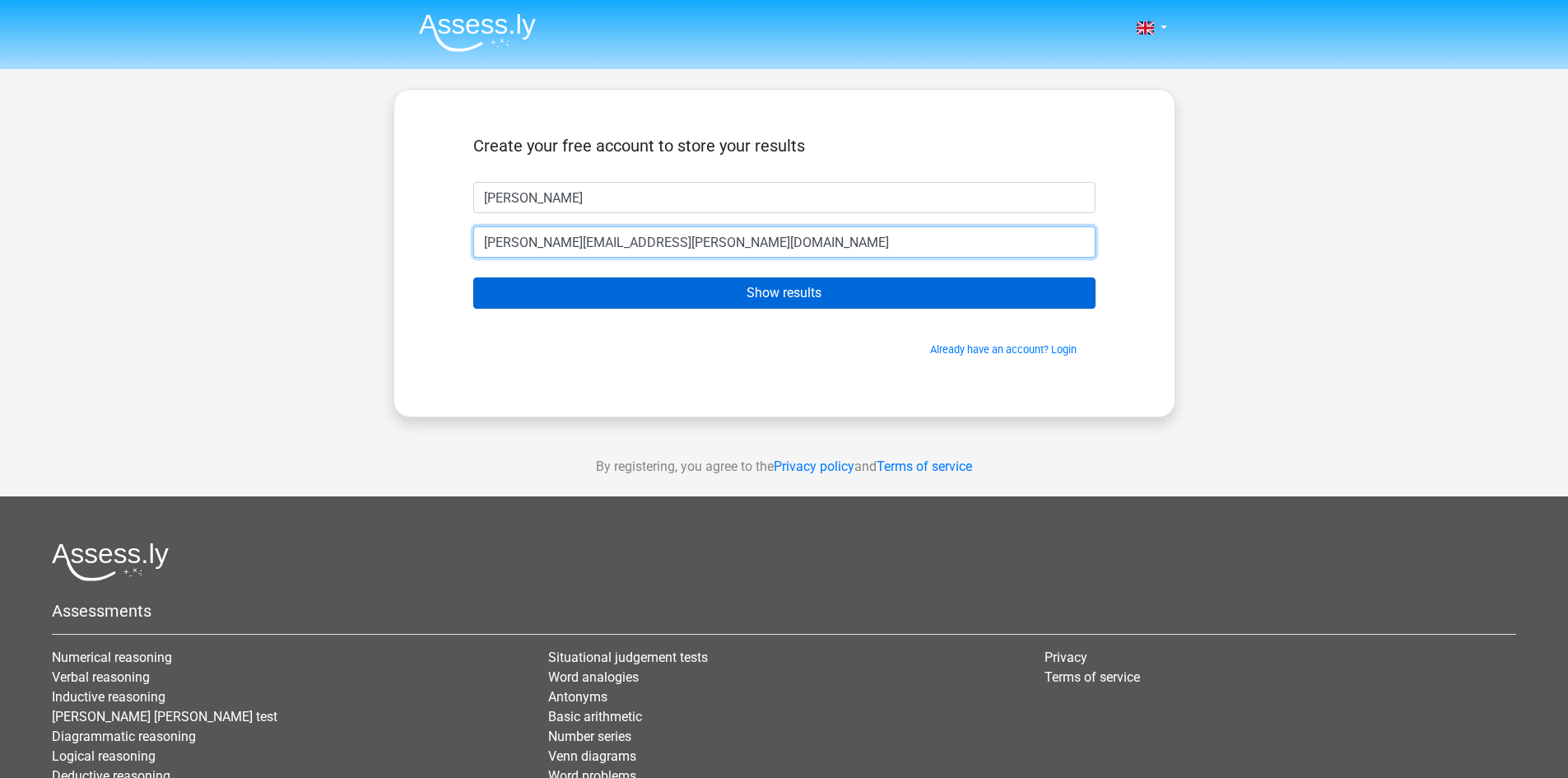
type input "tony.freidig@gmail.com"
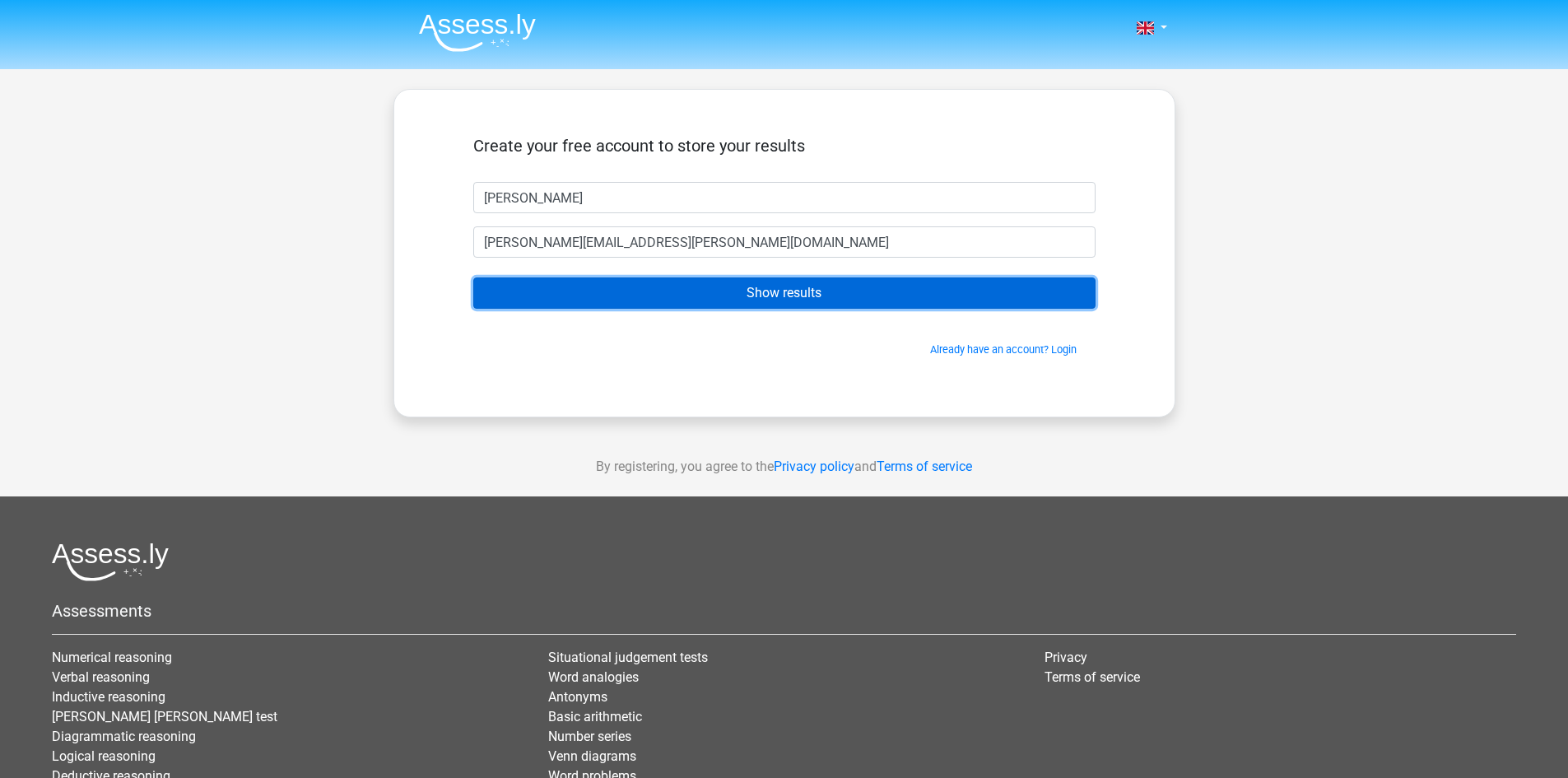
click at [639, 292] on input "Show results" at bounding box center [784, 293] width 622 height 31
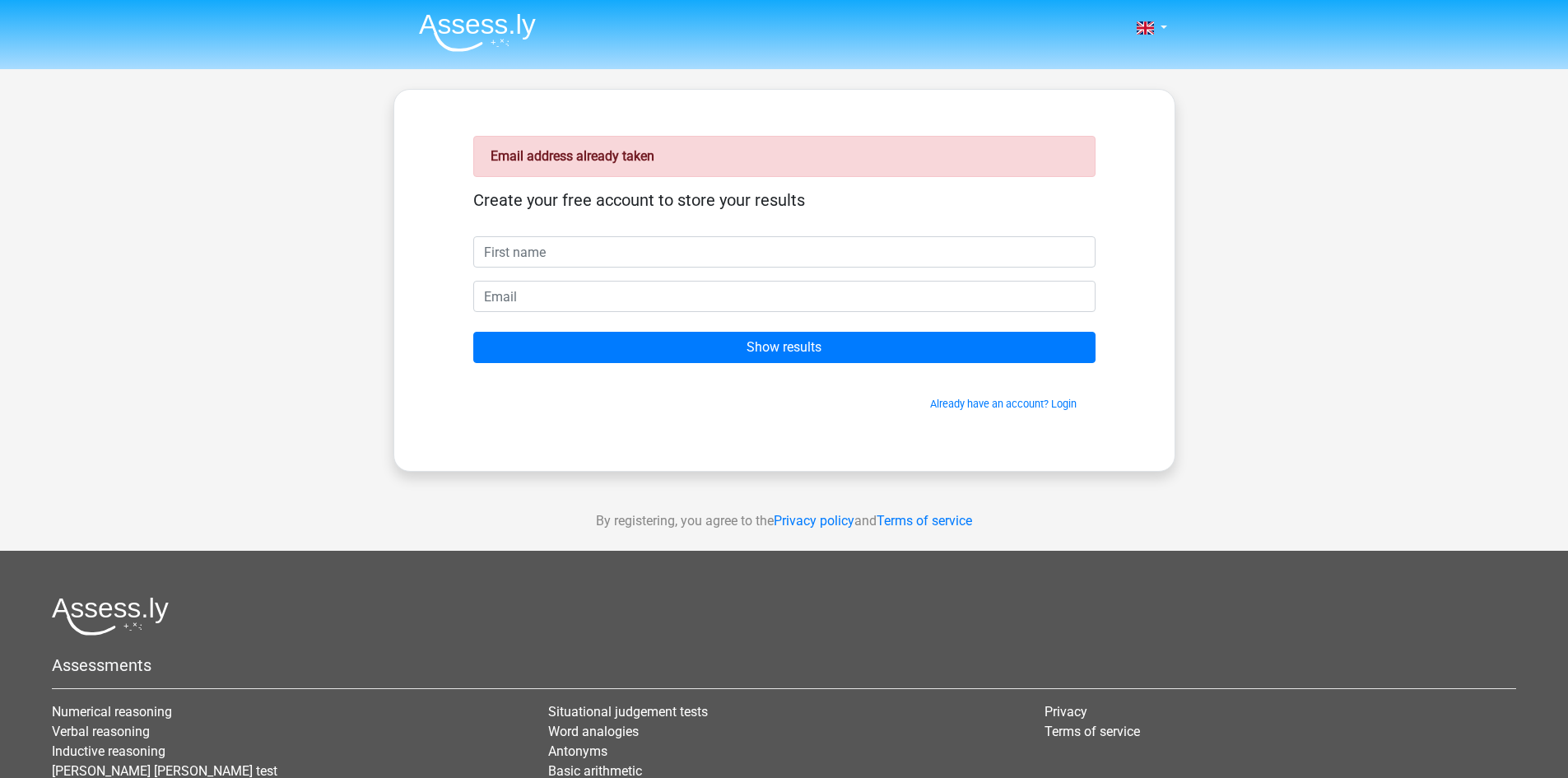
click at [668, 243] on input "text" at bounding box center [784, 252] width 622 height 31
type input "[PERSON_NAME]"
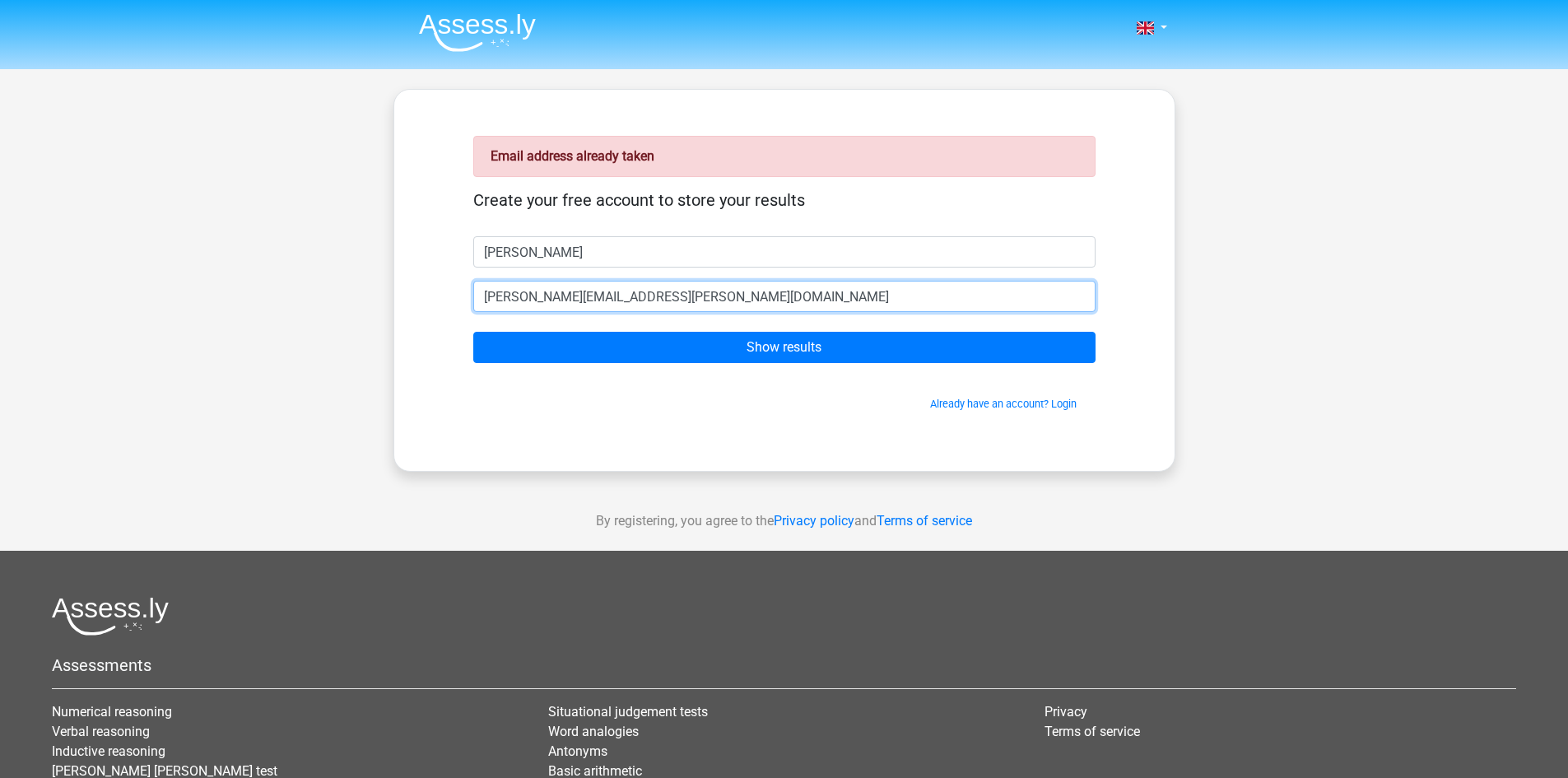
type input "[PERSON_NAME][EMAIL_ADDRESS][PERSON_NAME][DOMAIN_NAME]"
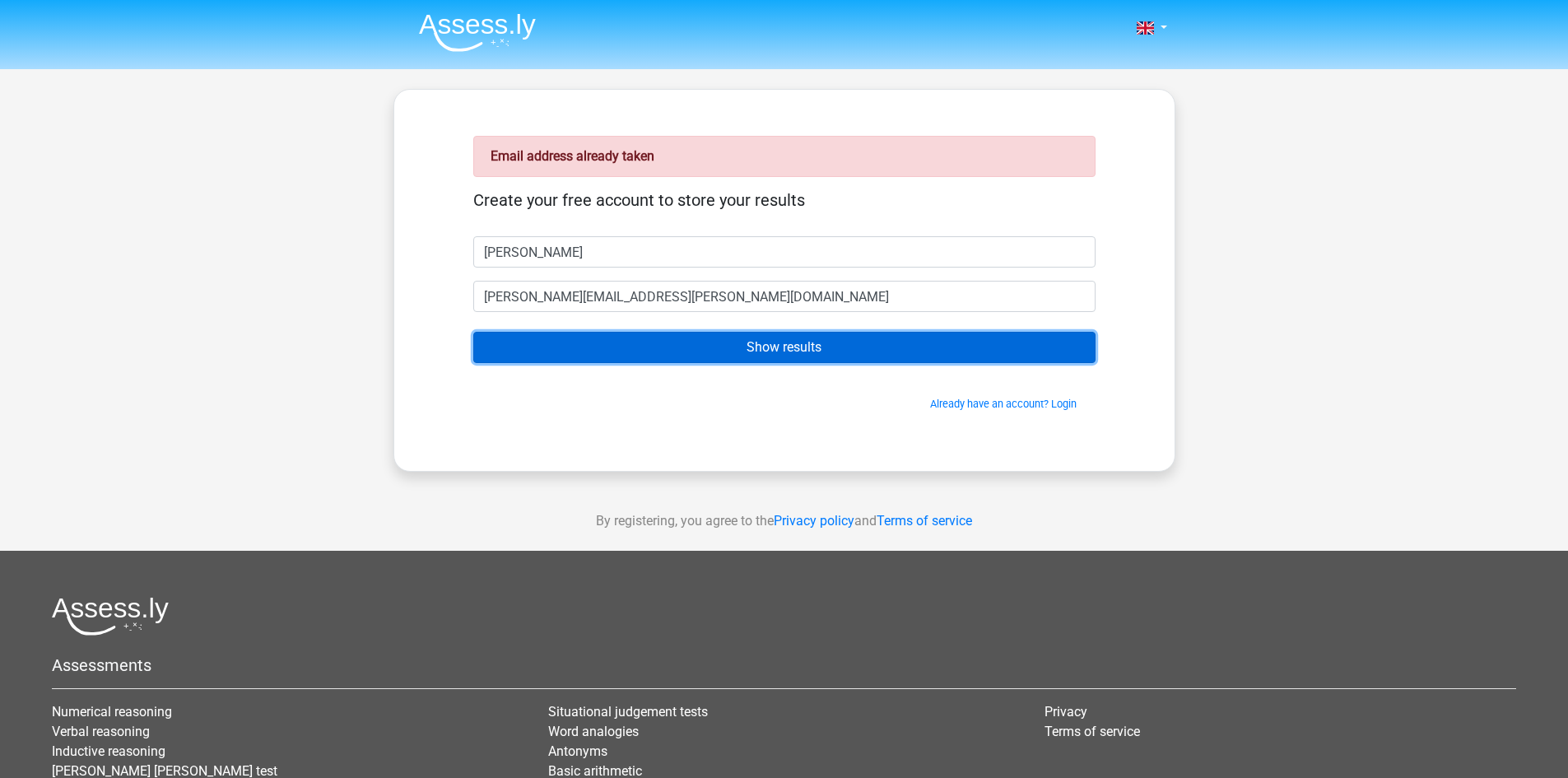
click at [473, 332] on input "Show results" at bounding box center [784, 348] width 622 height 31
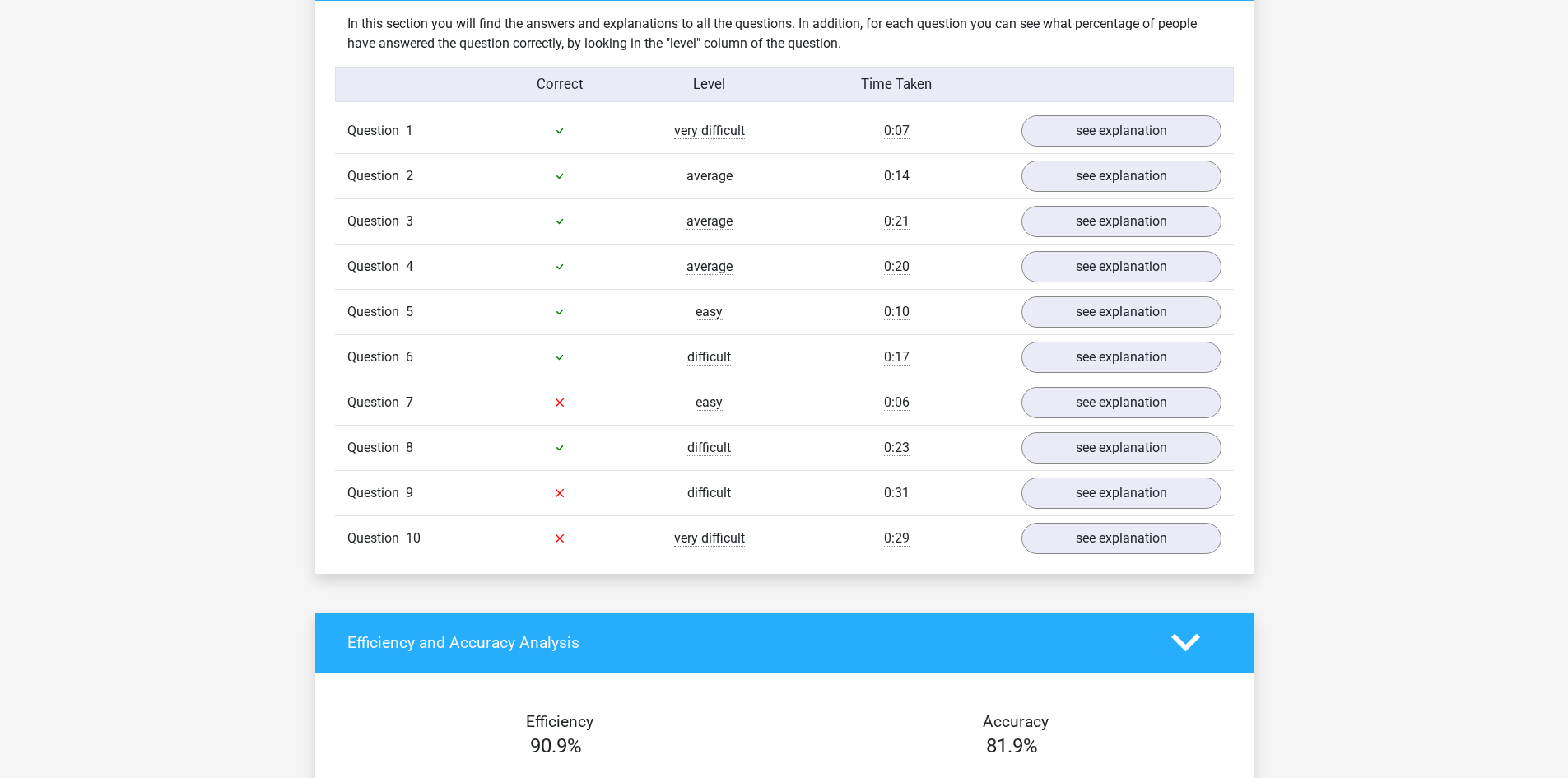
scroll to position [1318, 0]
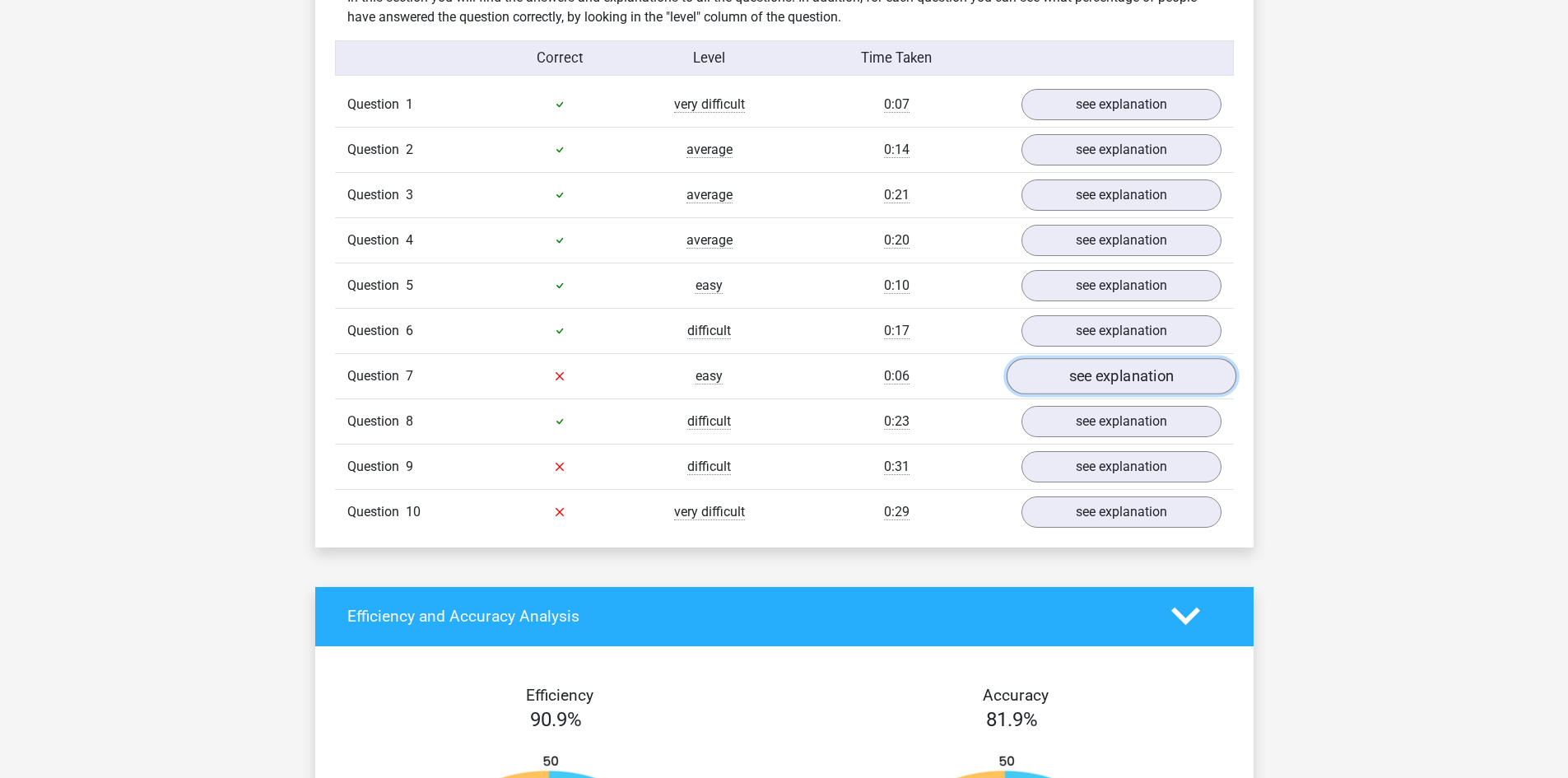
click at [1042, 374] on link "see explanation" at bounding box center [1121, 377] width 230 height 36
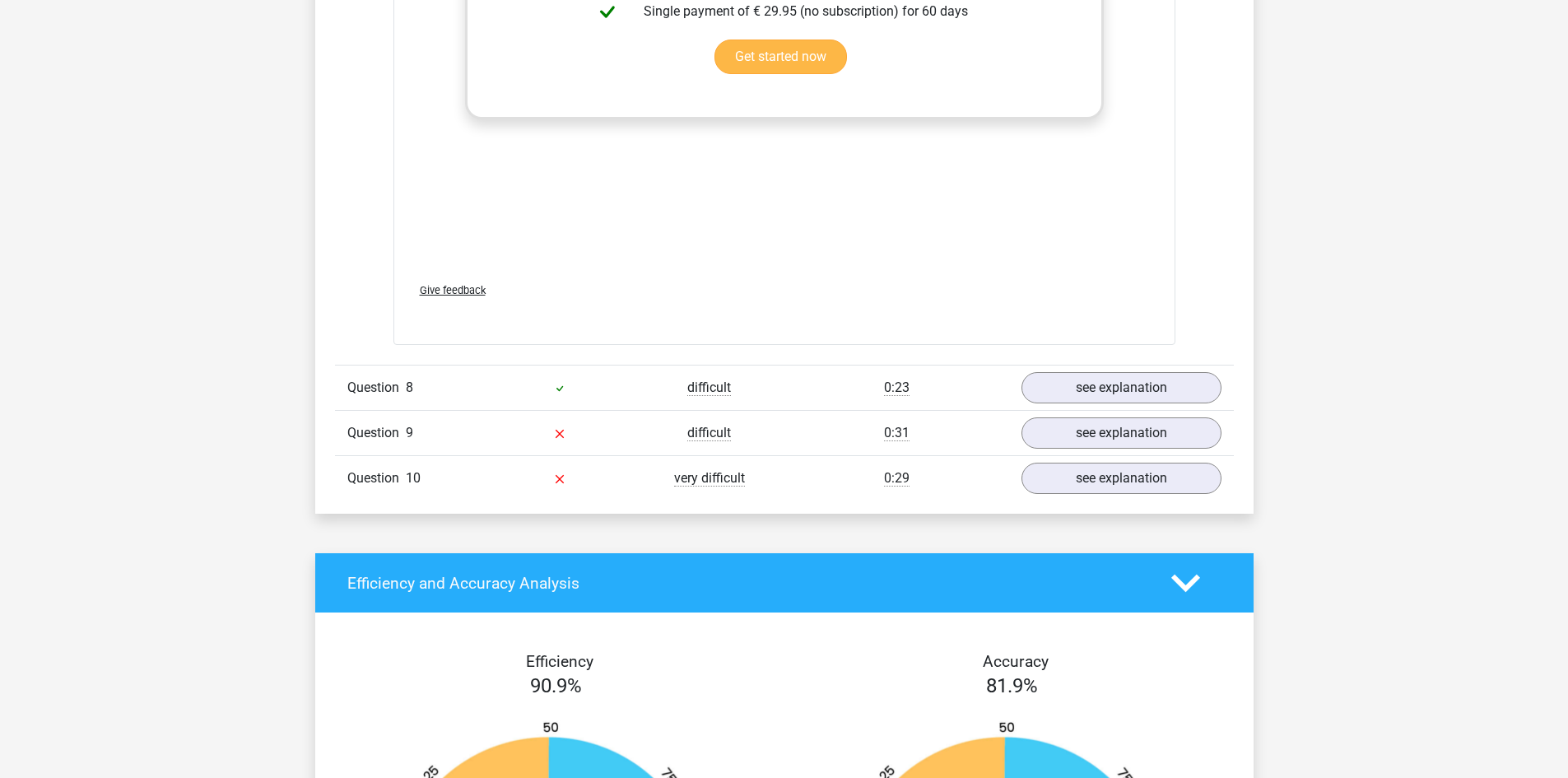
scroll to position [2224, 0]
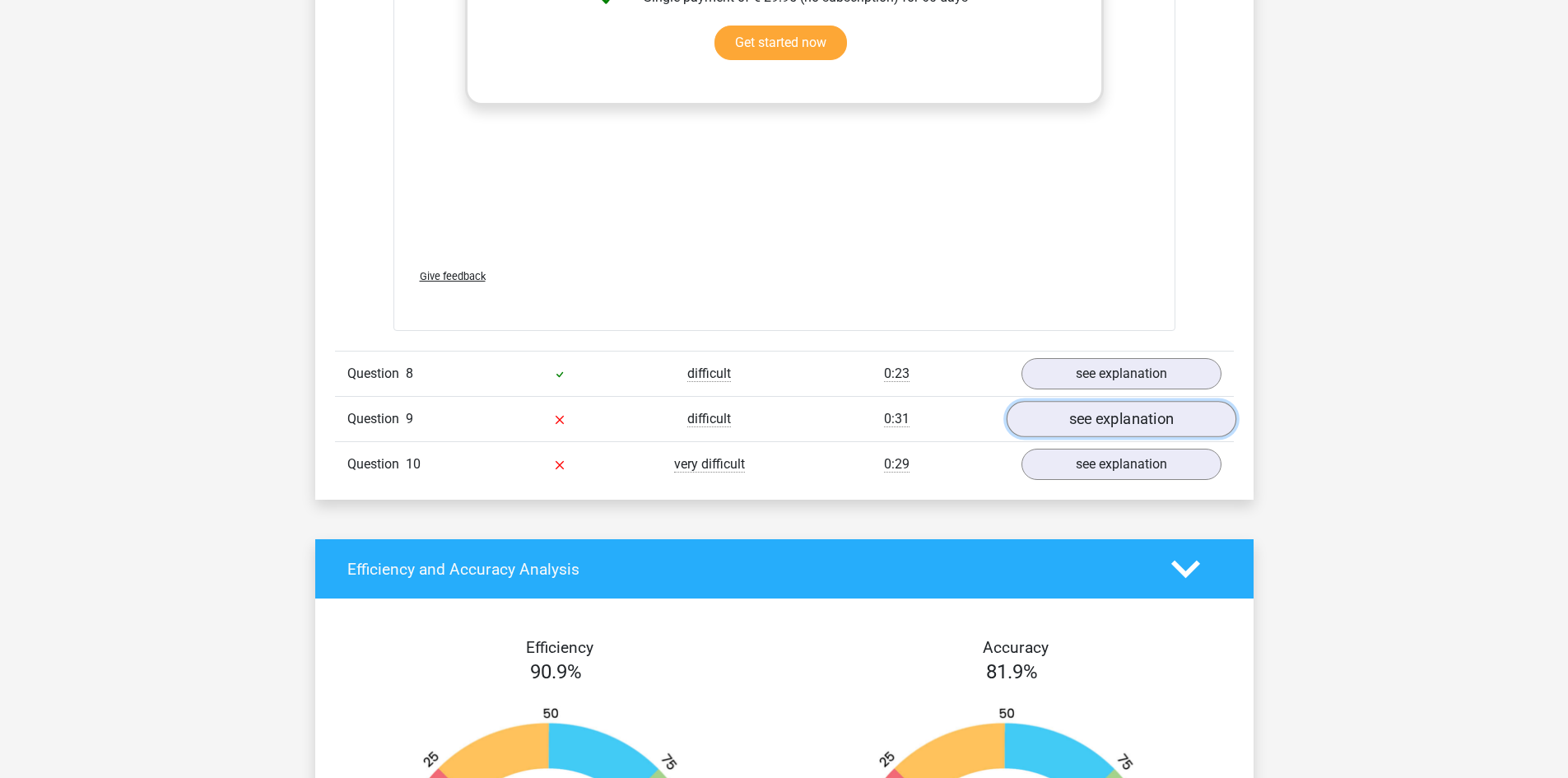
click at [1081, 415] on link "see explanation" at bounding box center [1121, 419] width 230 height 36
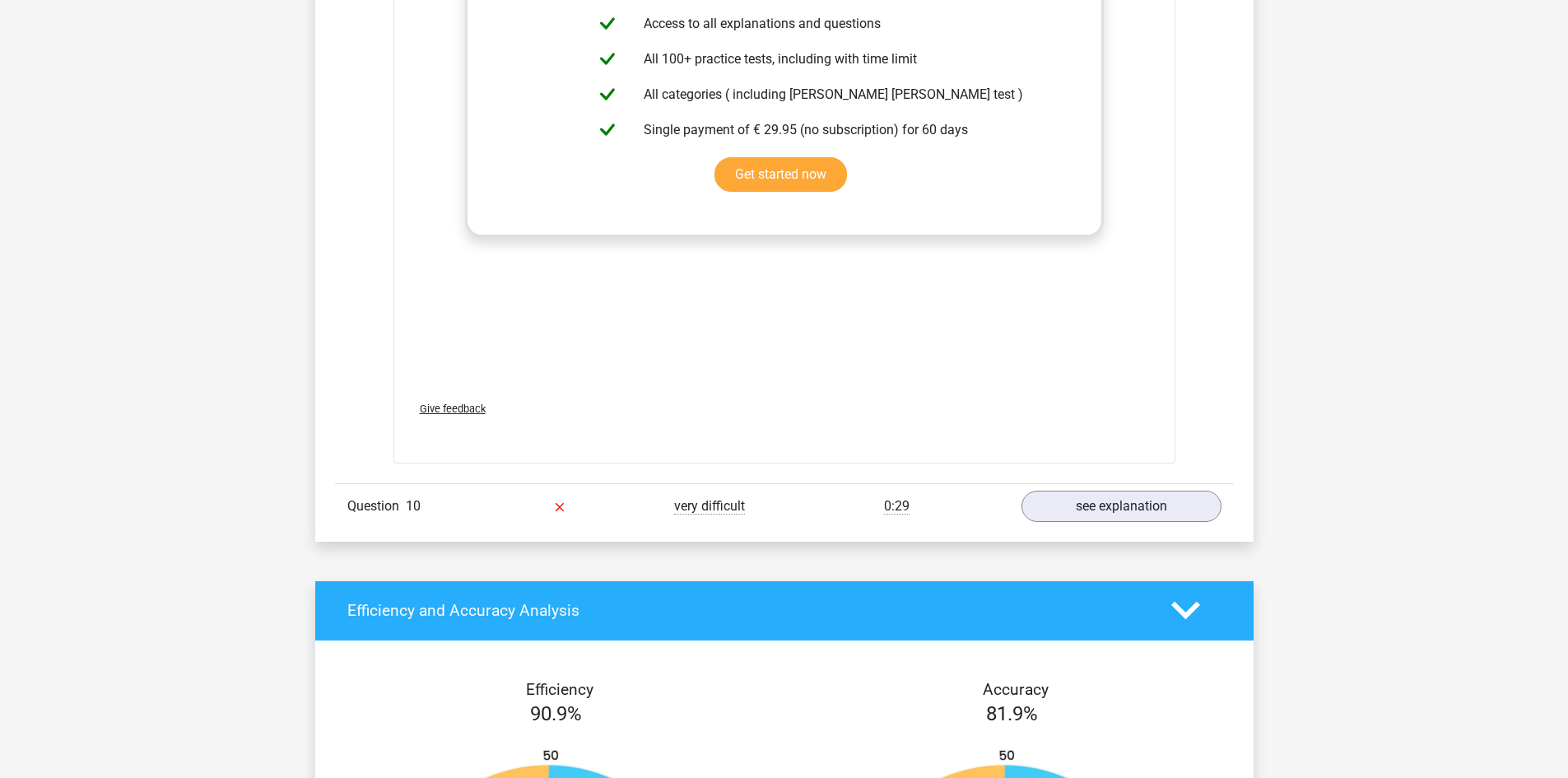
scroll to position [3129, 0]
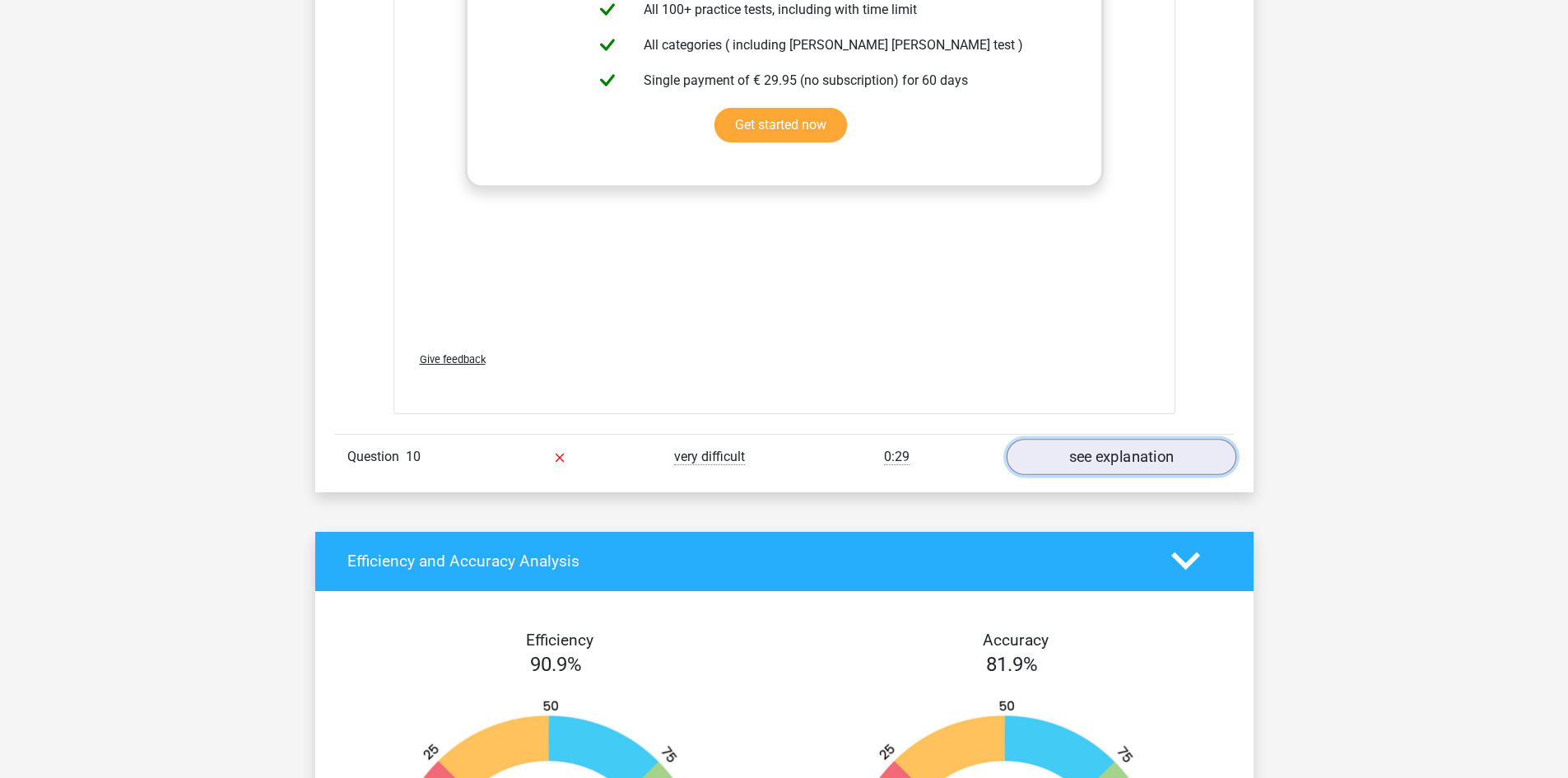
click at [1064, 451] on link "see explanation" at bounding box center [1121, 457] width 230 height 36
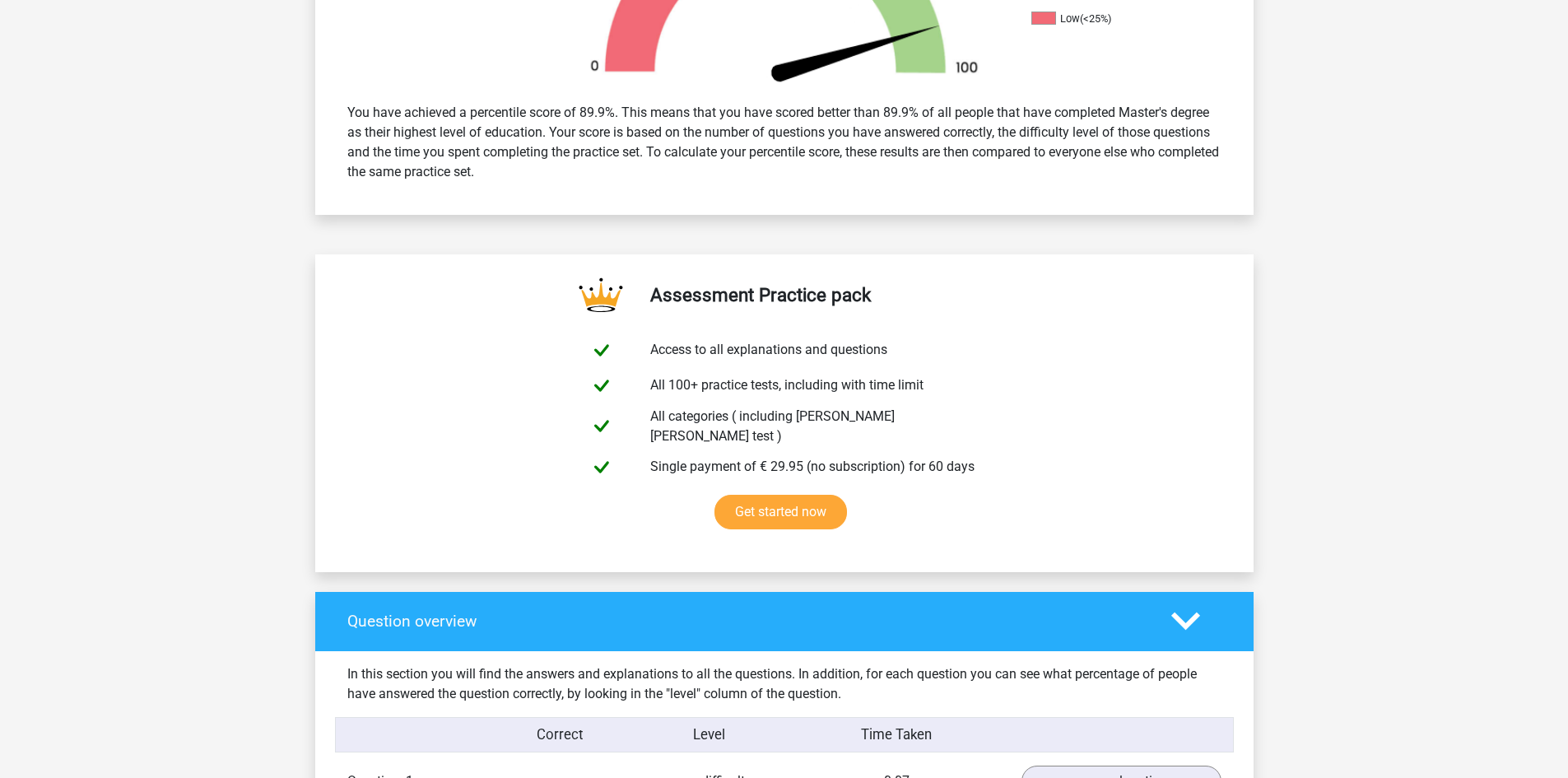
scroll to position [329, 0]
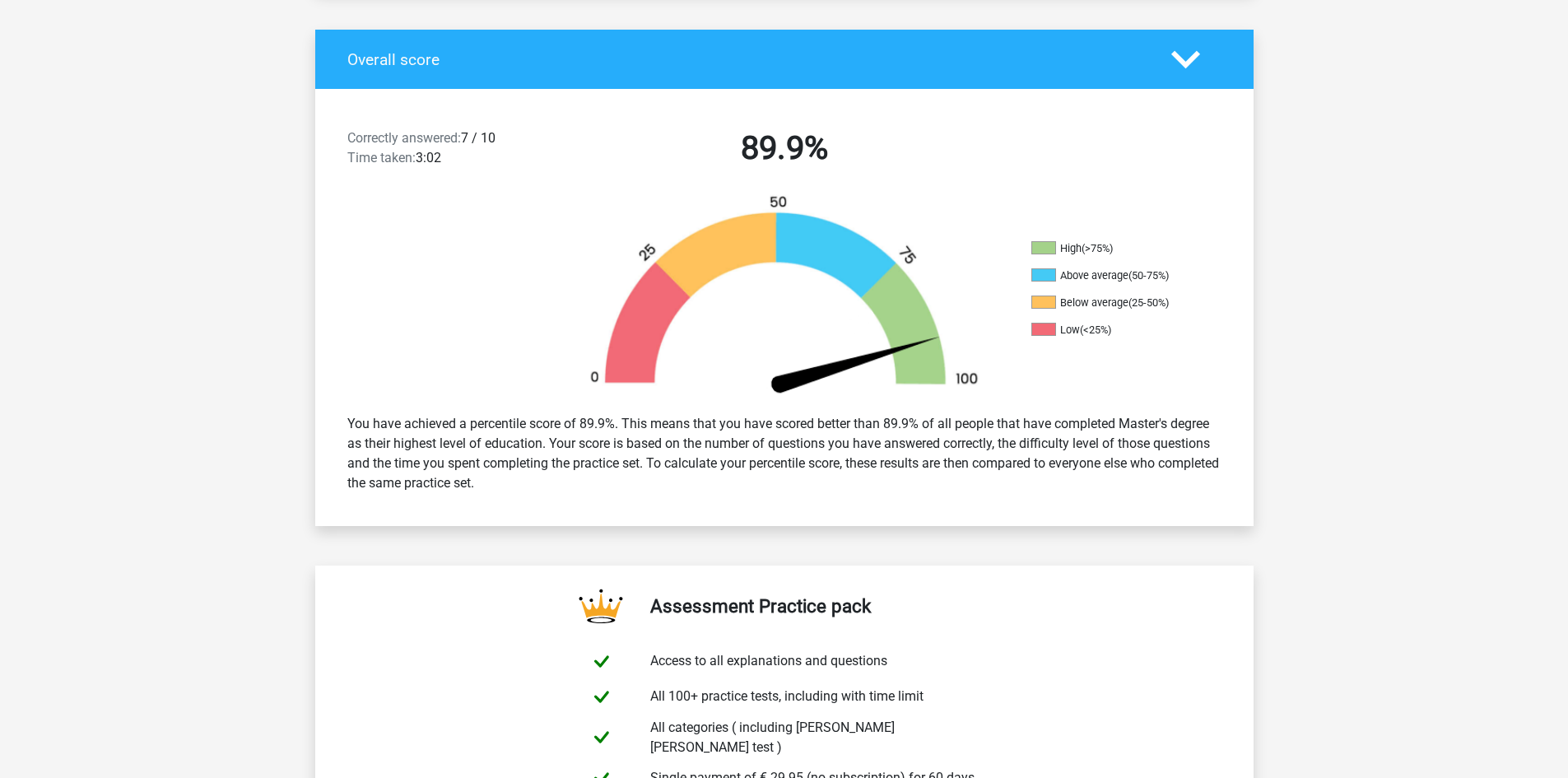
click at [1217, 56] on div at bounding box center [1196, 60] width 75 height 29
click at [1195, 56] on polygon at bounding box center [1186, 59] width 29 height 18
